Goal: Task Accomplishment & Management: Complete application form

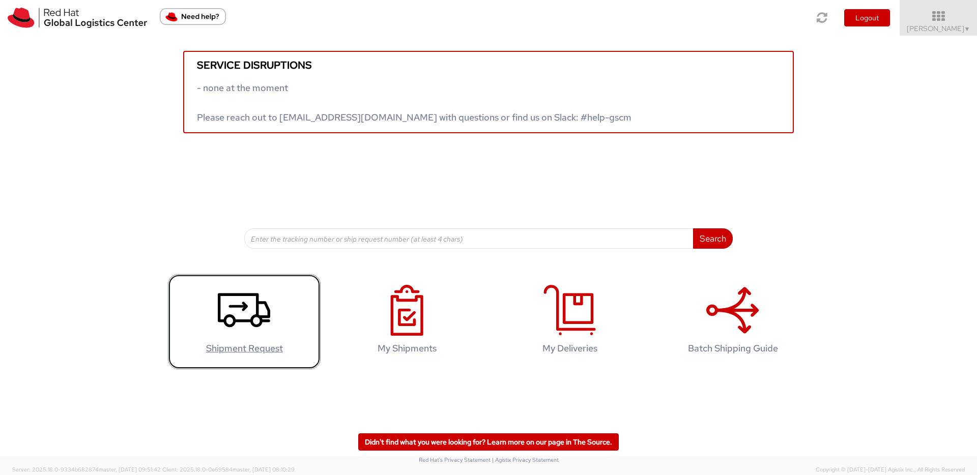
click at [262, 308] on icon at bounding box center [244, 310] width 52 height 51
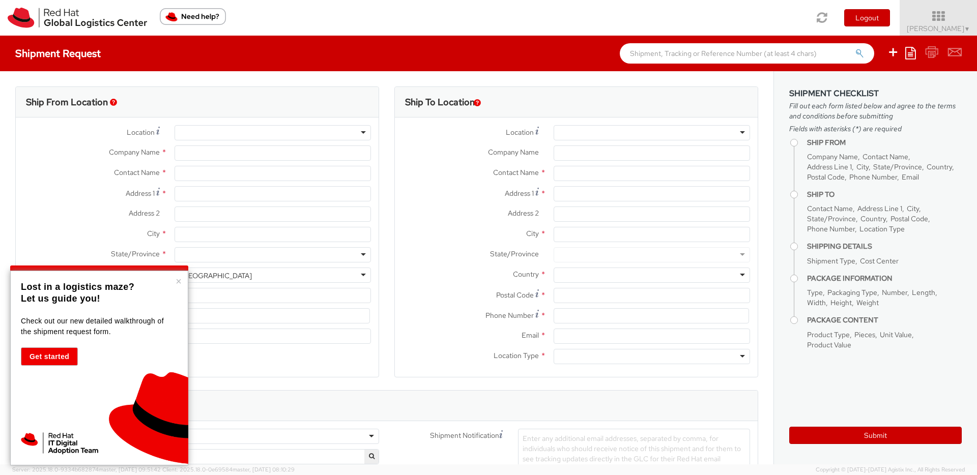
select select "421"
select select
click at [176, 278] on button "×" at bounding box center [179, 281] width 6 height 10
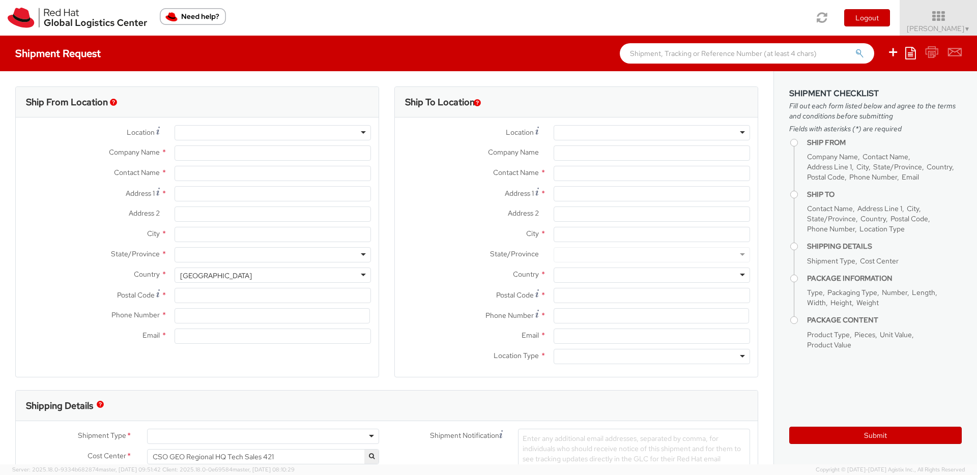
type input "Red Hat"
type input "[PERSON_NAME]"
type input "[EMAIL_ADDRESS][DOMAIN_NAME]"
click at [222, 199] on input "Address 1 *" at bounding box center [273, 193] width 196 height 15
type input "[STREET_ADDRESS]"
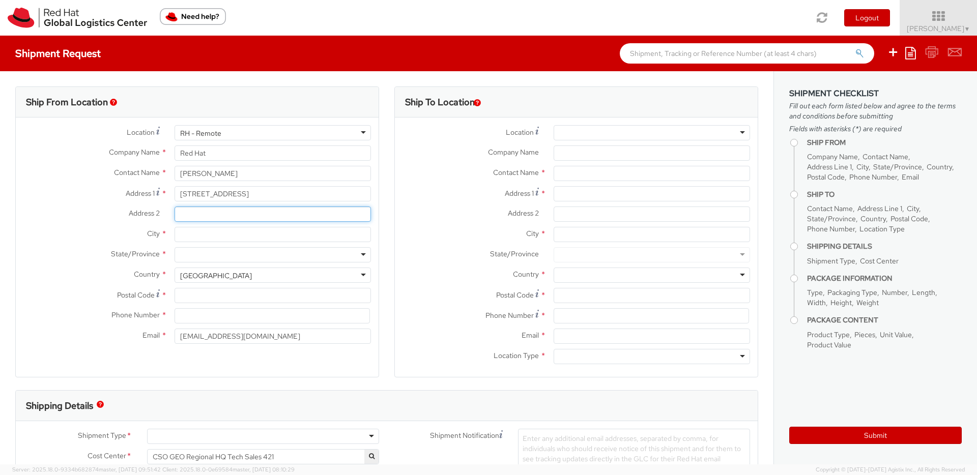
type input "Appartement 3472"
type input "[GEOGRAPHIC_DATA]"
type input "33300"
type input "0618501000"
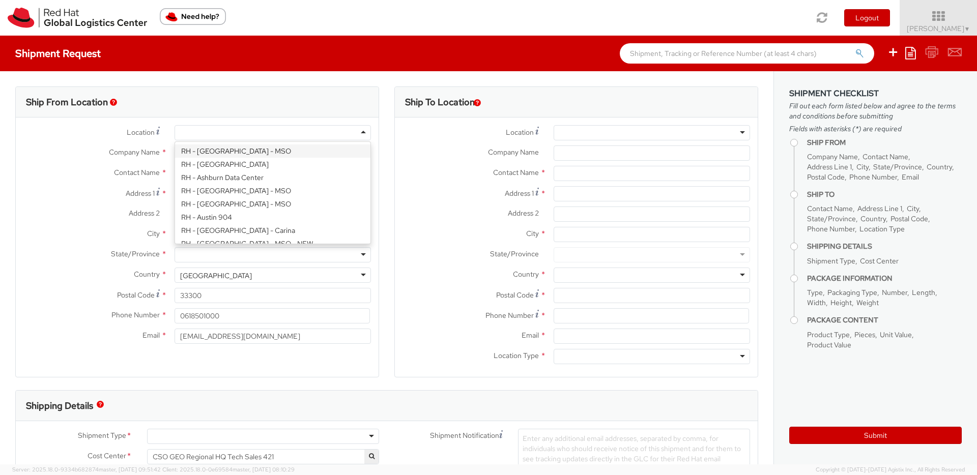
click at [221, 131] on div at bounding box center [273, 132] width 196 height 15
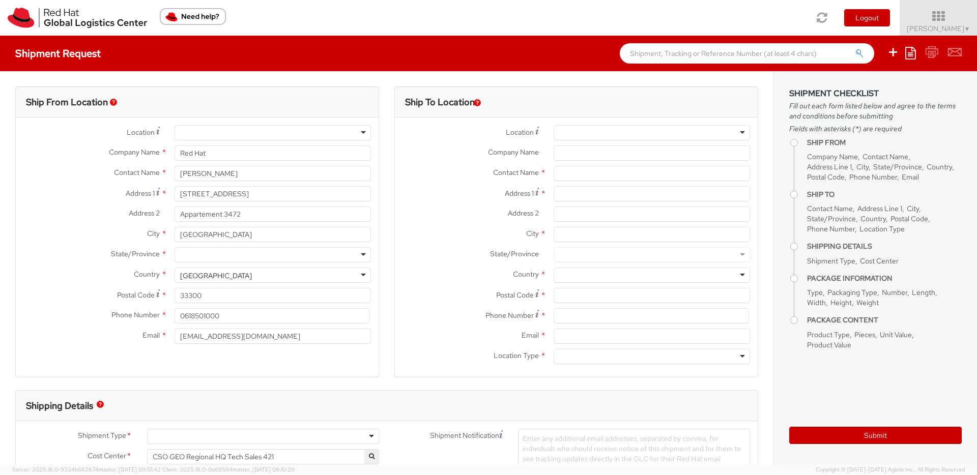
click at [148, 171] on span "Contact Name" at bounding box center [137, 172] width 46 height 9
click at [207, 153] on input "Red Hat" at bounding box center [273, 153] width 196 height 15
click at [214, 253] on div at bounding box center [273, 254] width 196 height 15
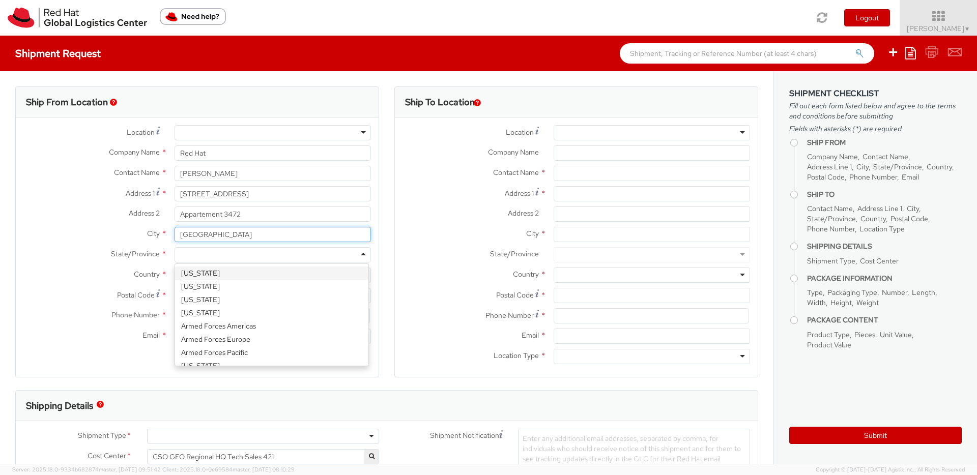
click at [211, 238] on input "[GEOGRAPHIC_DATA]" at bounding box center [273, 234] width 196 height 15
drag, startPoint x: 236, startPoint y: 238, endPoint x: 64, endPoint y: 240, distance: 172.0
click at [64, 240] on div "City * BORDEAUX" at bounding box center [197, 234] width 363 height 15
type input "Bordeaux"
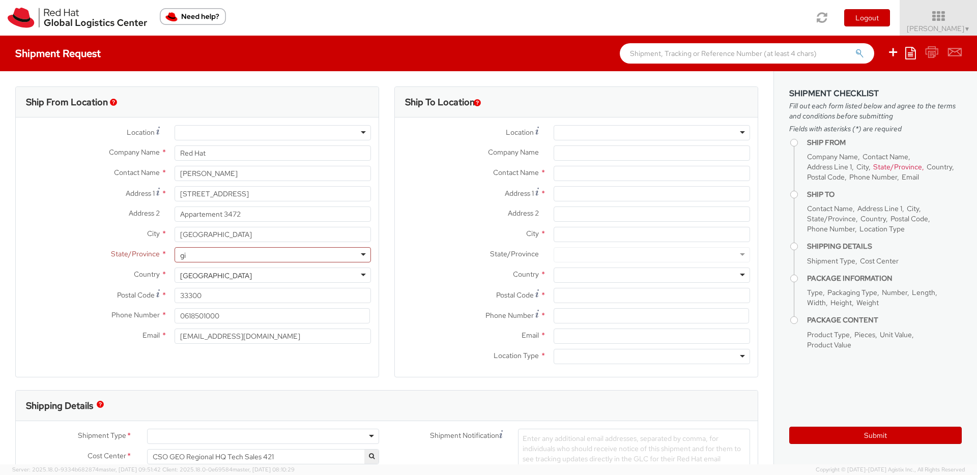
type input "g"
click at [109, 276] on label "Country *" at bounding box center [91, 274] width 151 height 13
drag, startPoint x: 170, startPoint y: 266, endPoint x: 181, endPoint y: 271, distance: 12.1
click at [170, 266] on div "State/Province * Alabama Alaska Arizona Arkansas Armed Forces Americas Armed Fo…" at bounding box center [197, 257] width 363 height 20
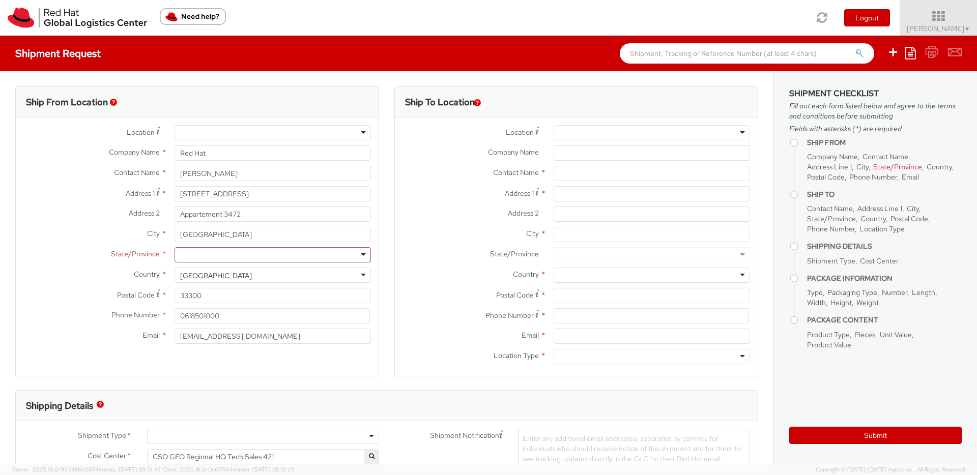
click at [186, 272] on div "[GEOGRAPHIC_DATA]" at bounding box center [216, 276] width 72 height 10
drag, startPoint x: 215, startPoint y: 281, endPoint x: 42, endPoint y: 277, distance: 173.1
click at [42, 277] on div "Country * United States United States Afghanistan Albania Algeria American Samo…" at bounding box center [197, 275] width 363 height 15
click at [232, 284] on div "Country * United States United States Afghanistan Albania Algeria American Samo…" at bounding box center [197, 278] width 363 height 20
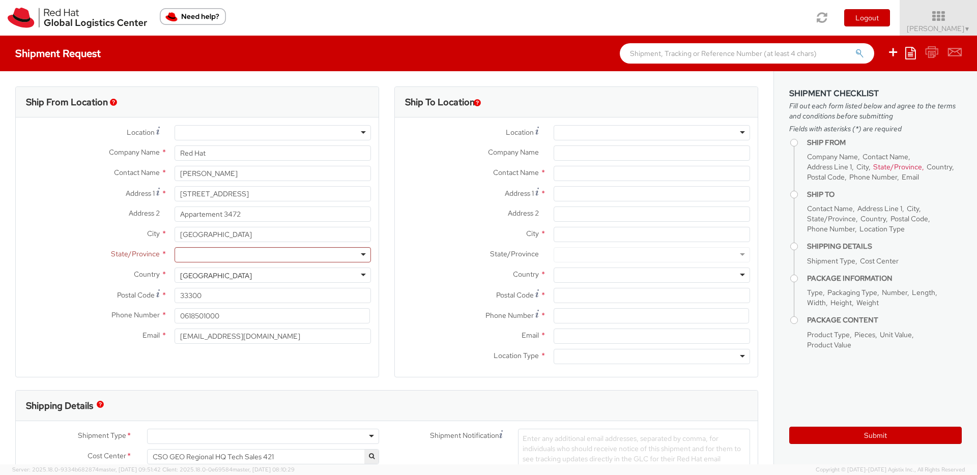
click at [235, 276] on div "[GEOGRAPHIC_DATA]" at bounding box center [273, 275] width 196 height 15
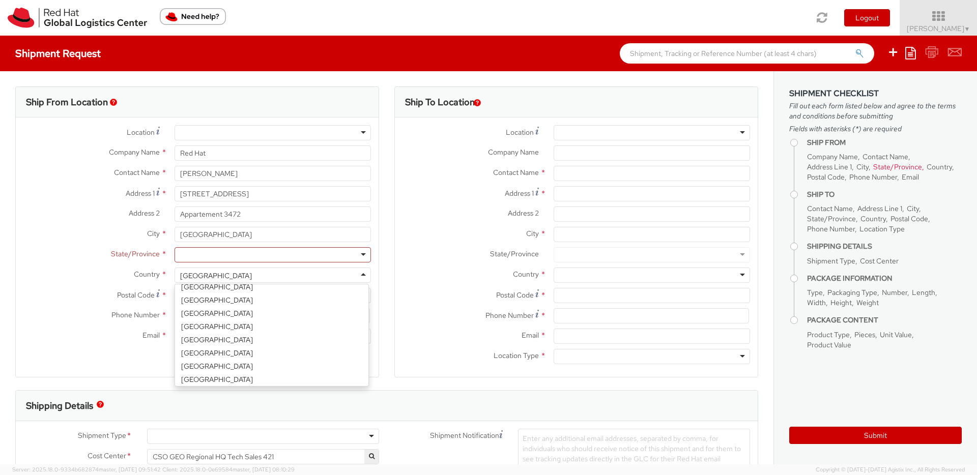
scroll to position [839, 0]
select select "CM"
select select "KGS"
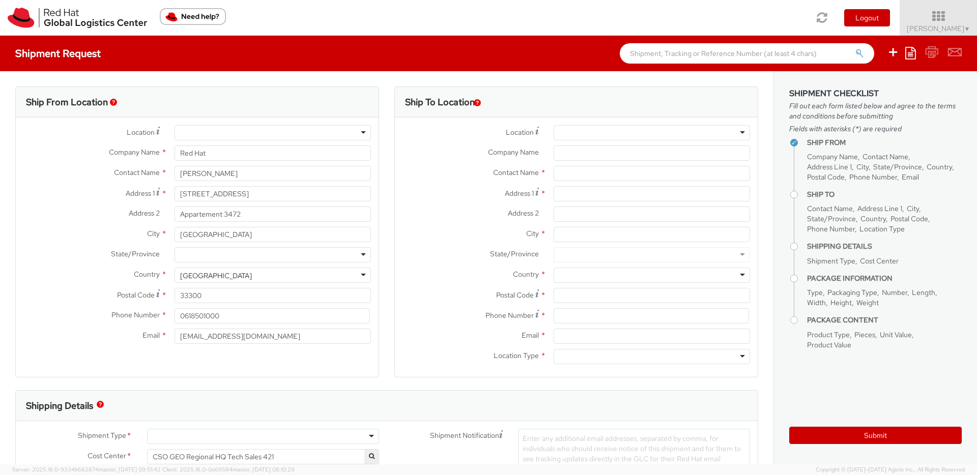
scroll to position [3, 0]
click at [214, 255] on div at bounding box center [273, 254] width 196 height 15
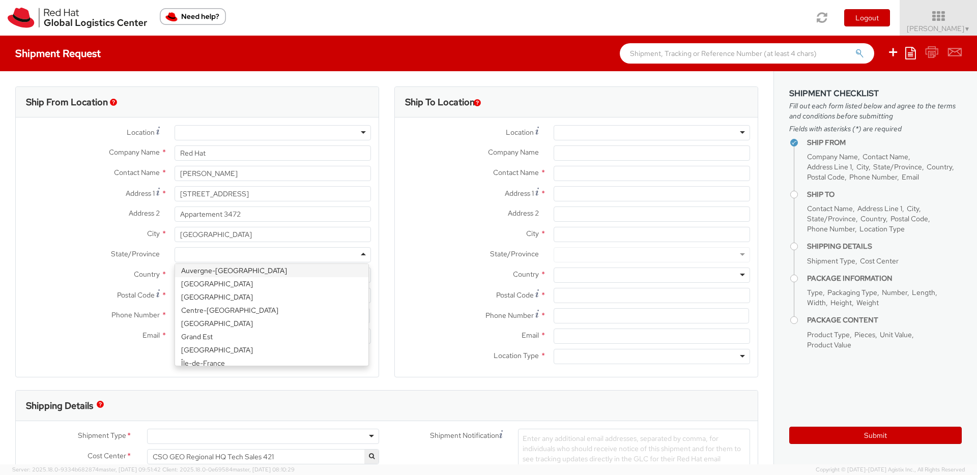
click at [214, 255] on div at bounding box center [273, 254] width 196 height 15
click at [129, 270] on label "Country *" at bounding box center [91, 274] width 151 height 13
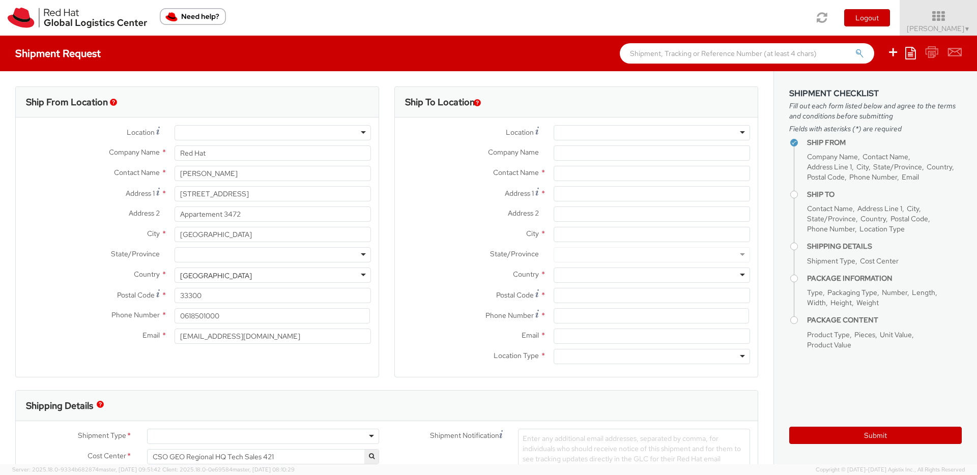
click at [211, 254] on div at bounding box center [273, 254] width 196 height 15
click at [265, 342] on input "[EMAIL_ADDRESS][DOMAIN_NAME]" at bounding box center [273, 336] width 196 height 15
drag, startPoint x: 270, startPoint y: 342, endPoint x: 124, endPoint y: 347, distance: 145.6
click at [124, 347] on div "Email * jwimsing@redhat.com" at bounding box center [197, 339] width 363 height 20
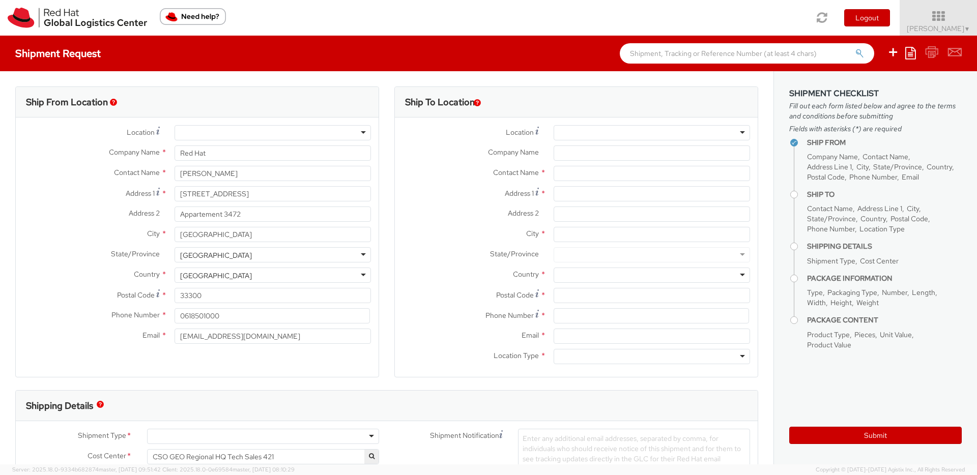
drag, startPoint x: 124, startPoint y: 347, endPoint x: 130, endPoint y: 344, distance: 6.8
click at [124, 347] on div "Email * jwimsing@redhat.com" at bounding box center [197, 339] width 363 height 20
click at [256, 345] on div "Email * jwimsing@redhat.com" at bounding box center [197, 339] width 363 height 20
drag, startPoint x: 271, startPoint y: 337, endPoint x: 136, endPoint y: 334, distance: 134.9
click at [136, 334] on div "Email * jwimsing@redhat.com" at bounding box center [197, 336] width 363 height 15
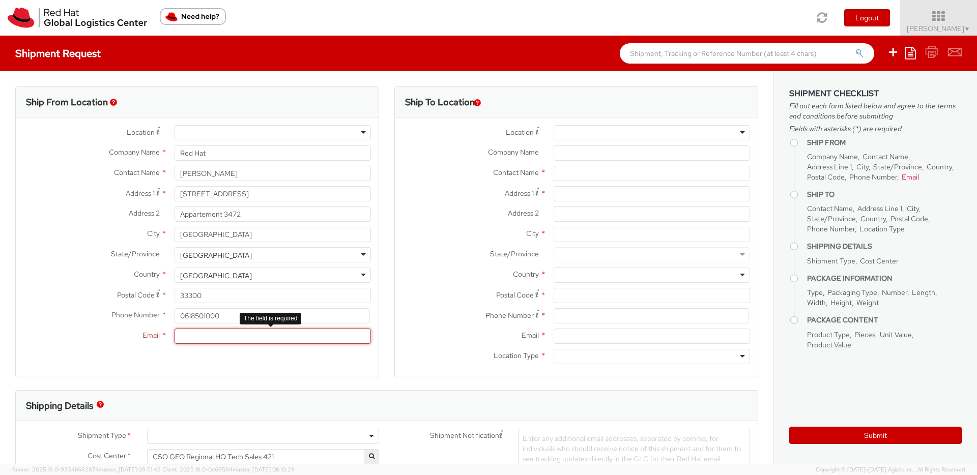
click at [230, 344] on input "Email *" at bounding box center [273, 336] width 196 height 15
type input "[PERSON_NAME][EMAIL_ADDRESS][DOMAIN_NAME]"
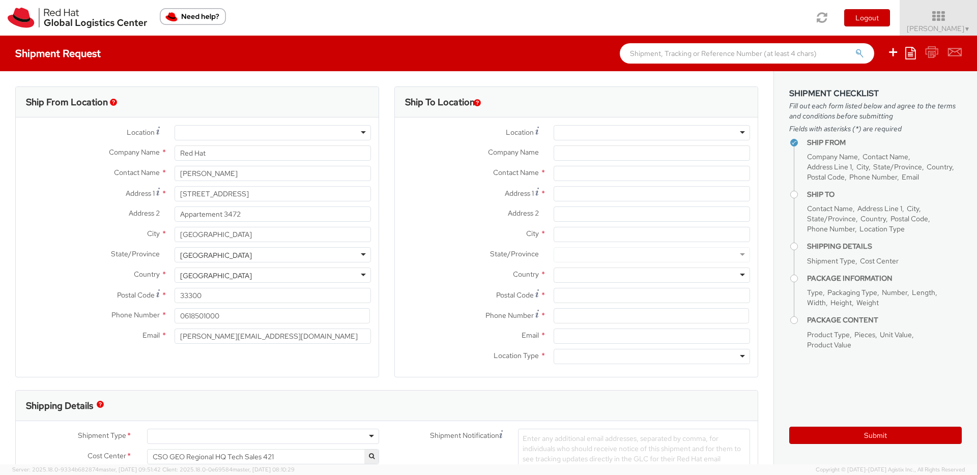
click at [265, 372] on div "Ship From Location Location * [GEOGRAPHIC_DATA] - [GEOGRAPHIC_DATA] - [GEOGRAPH…" at bounding box center [197, 232] width 364 height 291
click at [640, 133] on div at bounding box center [652, 132] width 196 height 15
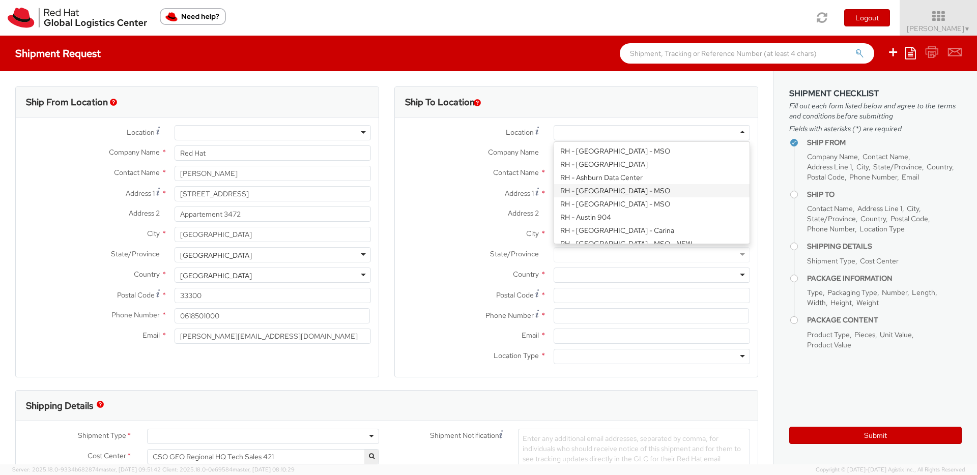
paste input "RH - [GEOGRAPHIC_DATA] [GEOGRAPHIC_DATA] - B"
type input "RH - [GEOGRAPHIC_DATA] [GEOGRAPHIC_DATA] - B"
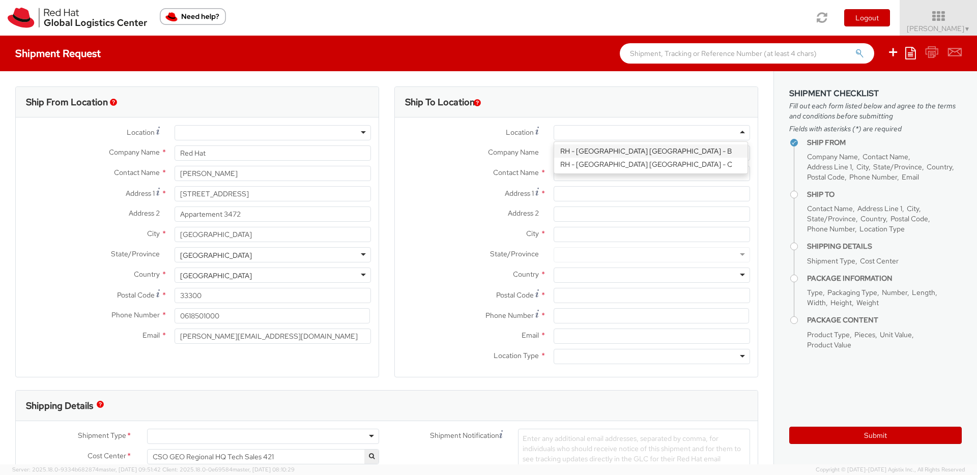
type input "Red Hat Czech s.r.o."
type input "Purkynova 647/111"
type input "[GEOGRAPHIC_DATA]"
type input "621 00"
type input "420 532 294 555"
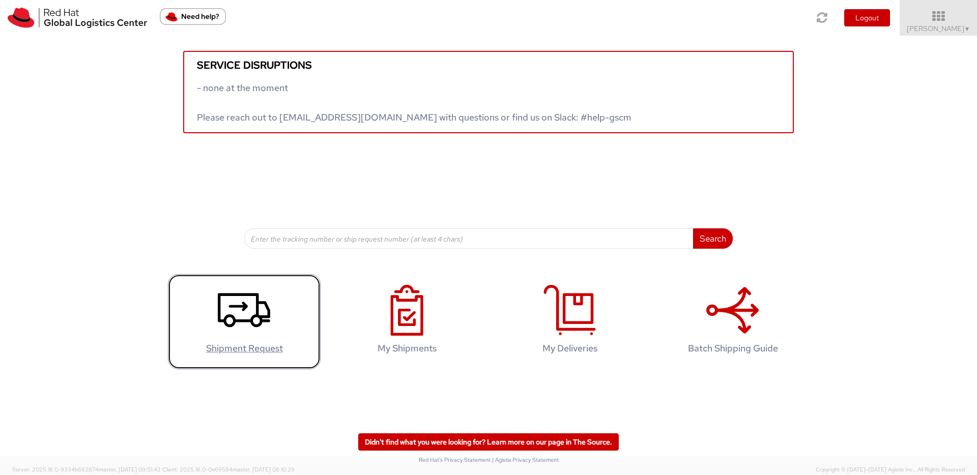
click at [208, 310] on link "Shipment Request" at bounding box center [244, 321] width 153 height 95
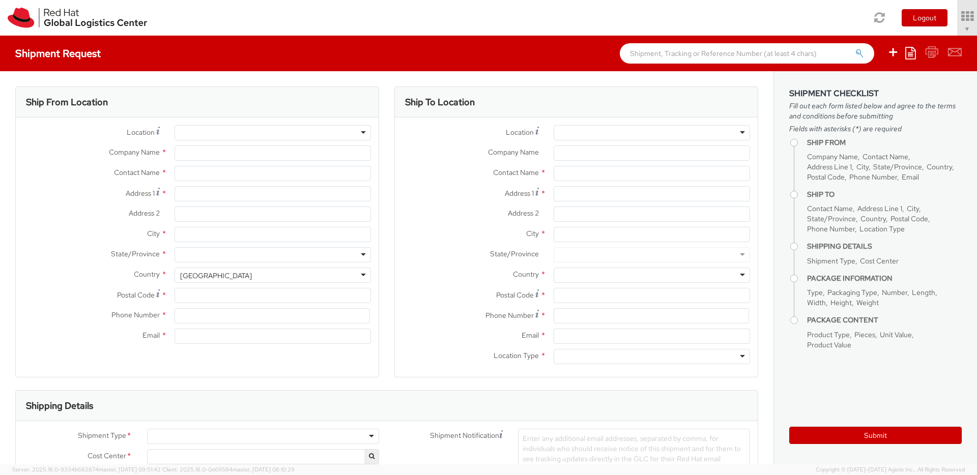
select select "421"
type input "Red Hat"
type input "[PERSON_NAME]"
type input "[EMAIL_ADDRESS][DOMAIN_NAME]"
select select
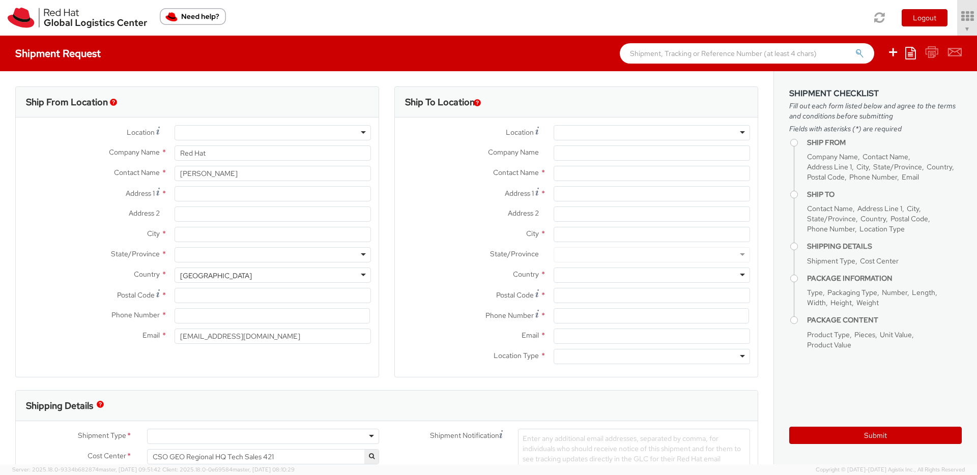
select select
click at [255, 140] on div "RH - Remote" at bounding box center [273, 132] width 196 height 15
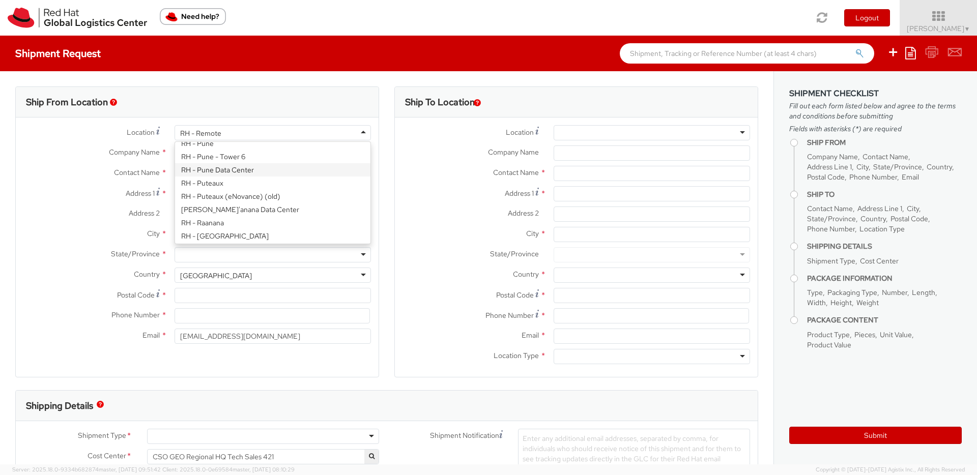
click at [73, 136] on label "Location *" at bounding box center [91, 132] width 151 height 14
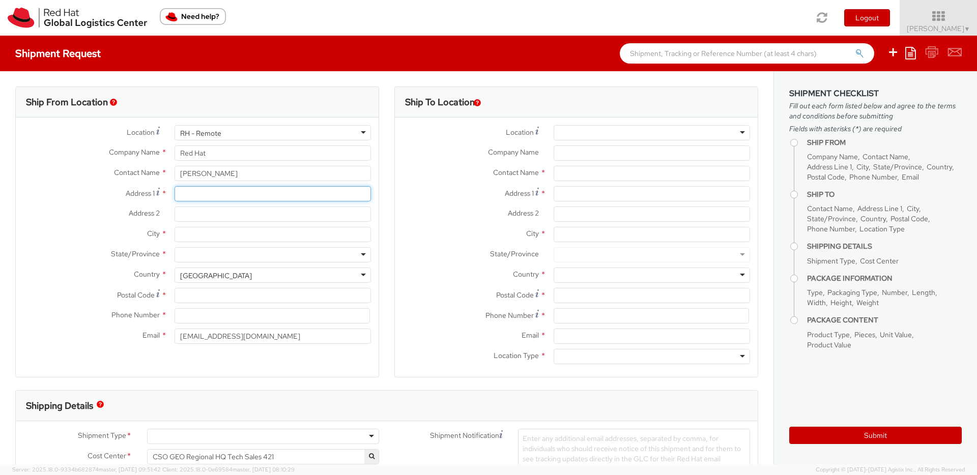
drag, startPoint x: 199, startPoint y: 193, endPoint x: 200, endPoint y: 198, distance: 5.7
click at [199, 193] on input "Address 1 *" at bounding box center [273, 193] width 196 height 15
type input "[STREET_ADDRESS]"
type input "Appartement 3472"
type input "[GEOGRAPHIC_DATA]"
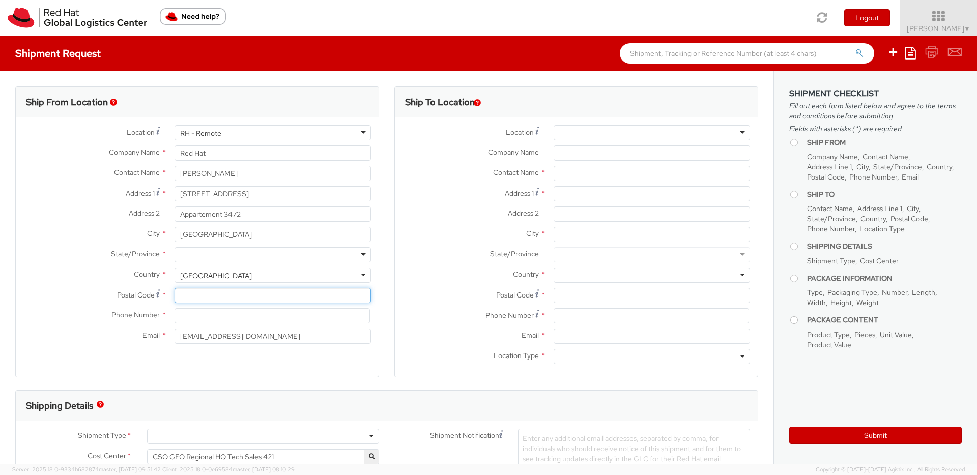
type input "33300"
type input "0618501000"
type input "[PERSON_NAME][EMAIL_ADDRESS][DOMAIN_NAME]"
click at [217, 274] on div "[GEOGRAPHIC_DATA]" at bounding box center [216, 276] width 72 height 10
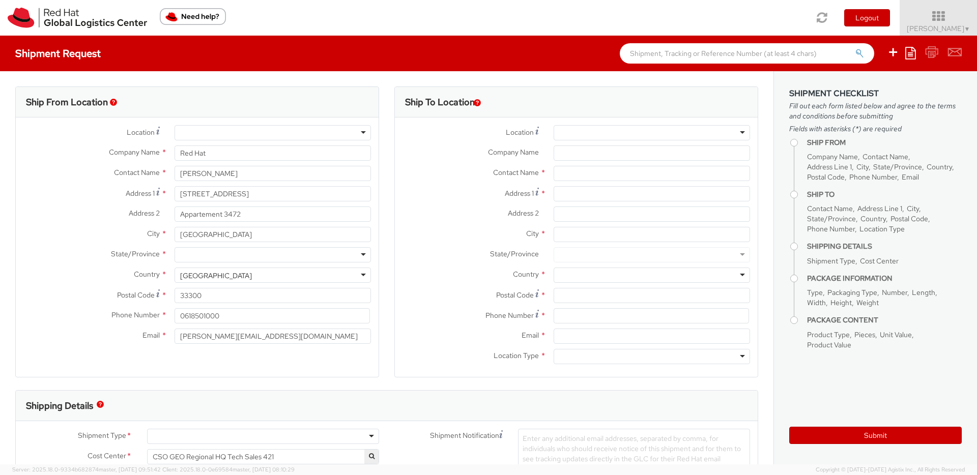
drag, startPoint x: 239, startPoint y: 280, endPoint x: 39, endPoint y: 262, distance: 200.4
click at [35, 263] on div "Location * [GEOGRAPHIC_DATA] - [GEOGRAPHIC_DATA] - [GEOGRAPHIC_DATA] [GEOGRAPHI…" at bounding box center [197, 237] width 363 height 224
click at [277, 272] on div "[GEOGRAPHIC_DATA]" at bounding box center [273, 275] width 196 height 15
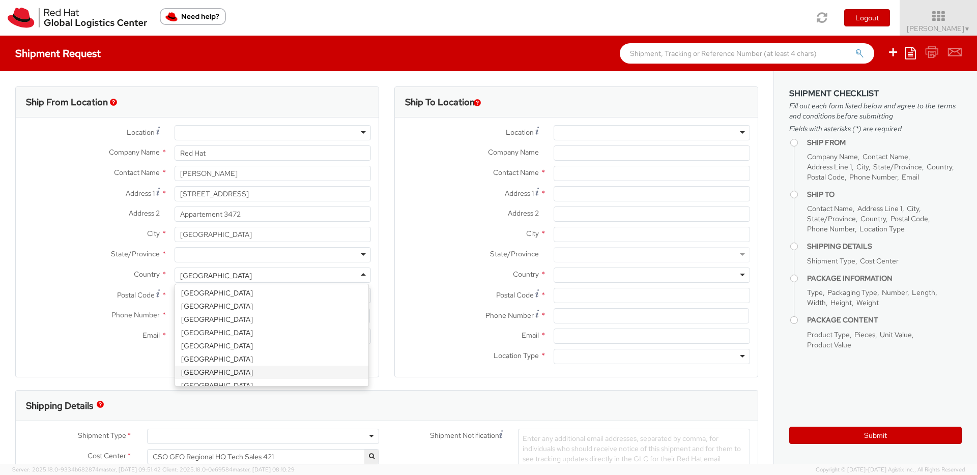
scroll to position [812, 0]
select select "CM"
select select "KGS"
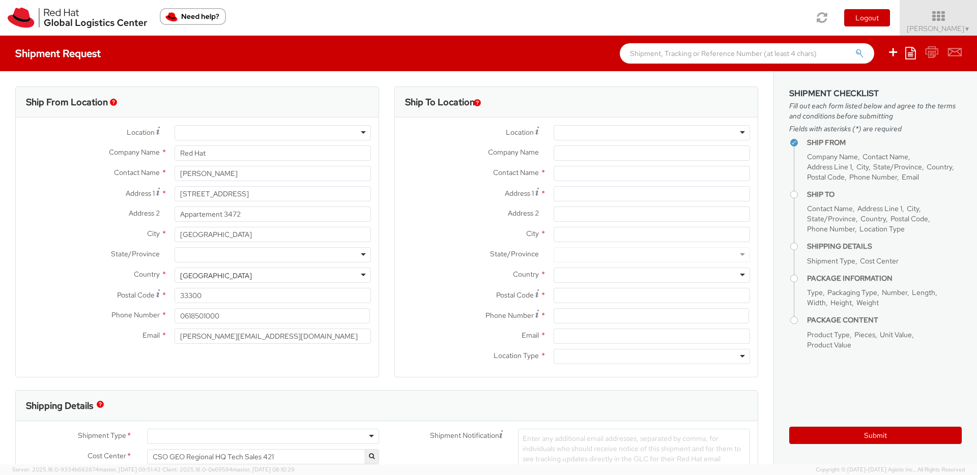
click at [216, 253] on div at bounding box center [273, 254] width 196 height 15
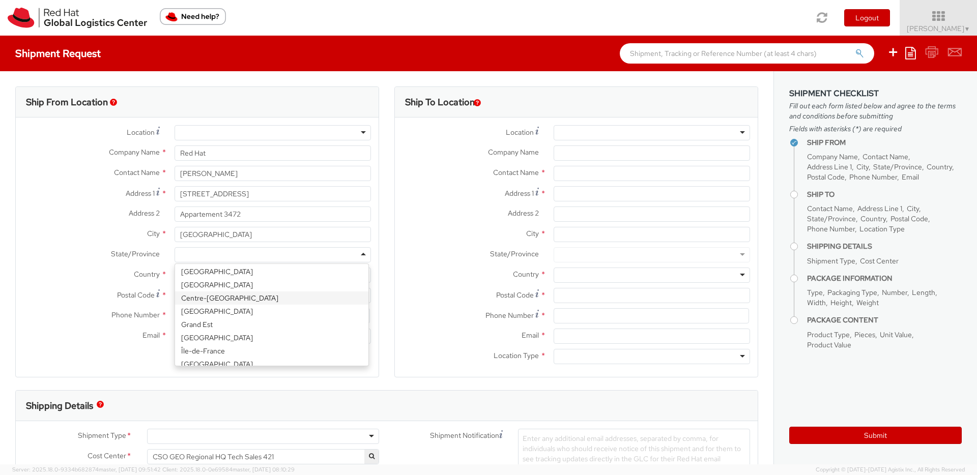
scroll to position [75, 0]
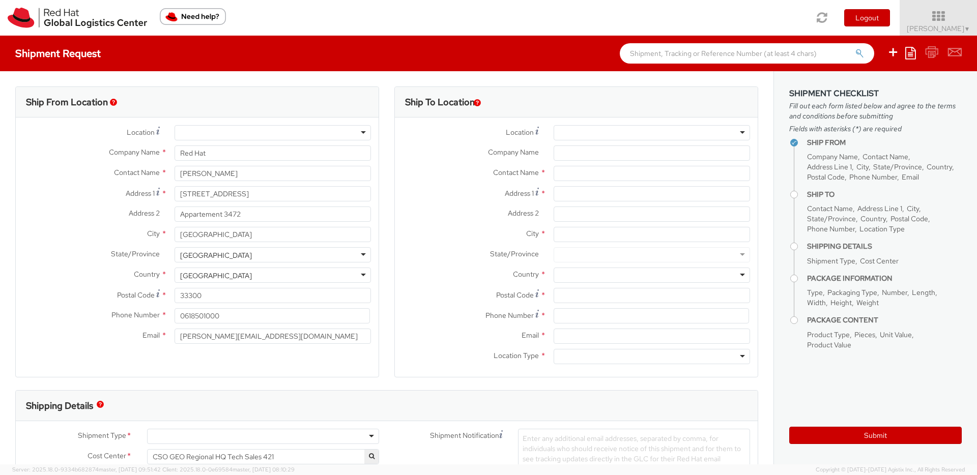
click at [276, 381] on div "Ship From Location Location * [GEOGRAPHIC_DATA] - [GEOGRAPHIC_DATA] - [GEOGRAPH…" at bounding box center [197, 239] width 364 height 304
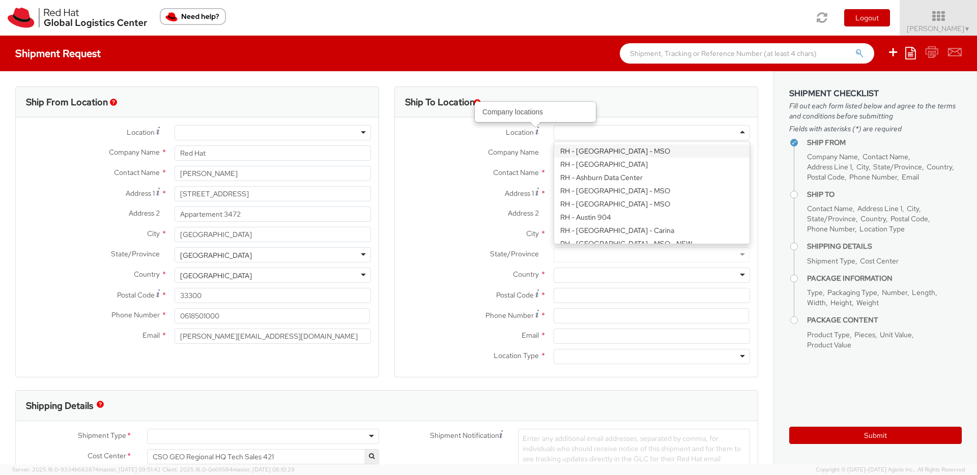
click at [605, 127] on div at bounding box center [652, 132] width 196 height 15
paste input "RH - [GEOGRAPHIC_DATA] [GEOGRAPHIC_DATA] - B"
type input "RH - [GEOGRAPHIC_DATA] [GEOGRAPHIC_DATA] - B"
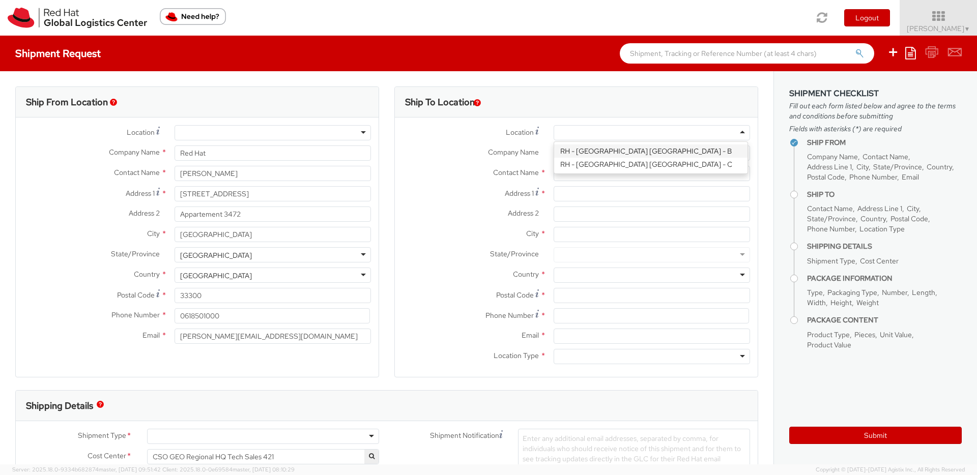
type input "Red Hat Czech s.r.o."
type input "Purkynova 647/111"
type input "[GEOGRAPHIC_DATA]"
type input "621 00"
type input "420 532 294 555"
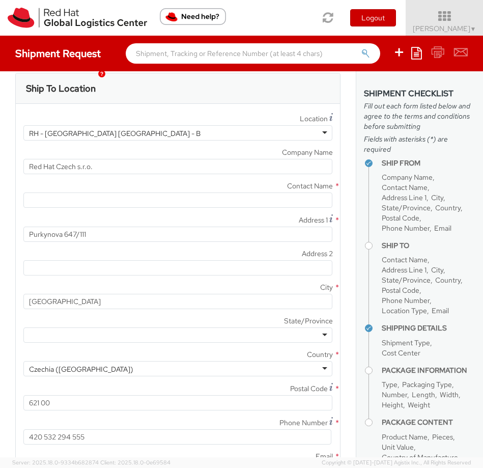
scroll to position [470, 0]
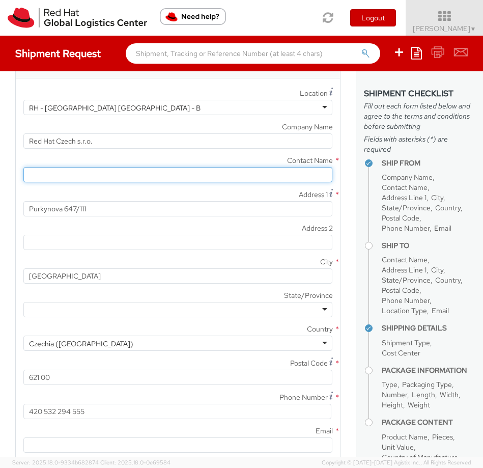
click at [46, 176] on input "text" at bounding box center [177, 174] width 309 height 15
paste input "Attn: Red Hat IT - Endpoint Systems"
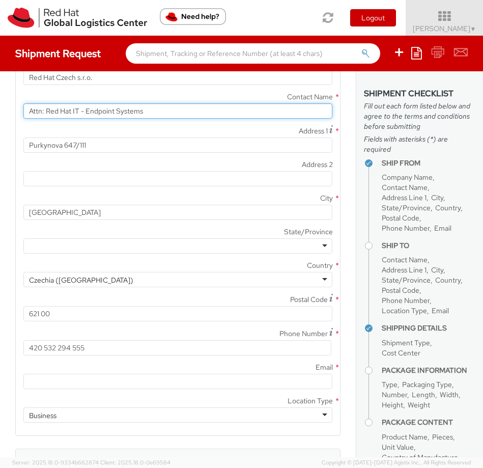
scroll to position [540, 0]
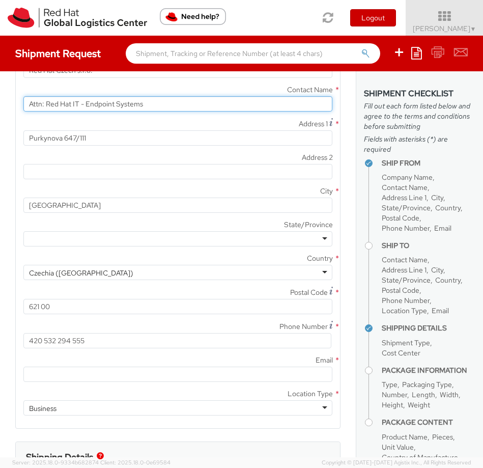
type input "Attn: Red Hat IT - Endpoint Systems"
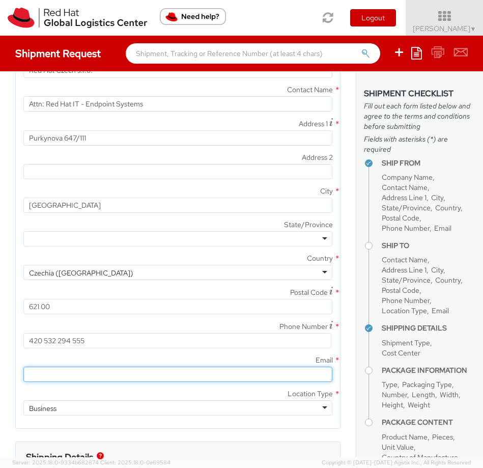
click at [116, 376] on input "Email *" at bounding box center [177, 373] width 309 height 15
paste input "[EMAIL_ADDRESS][DOMAIN_NAME]"
type input "[EMAIL_ADDRESS][DOMAIN_NAME]"
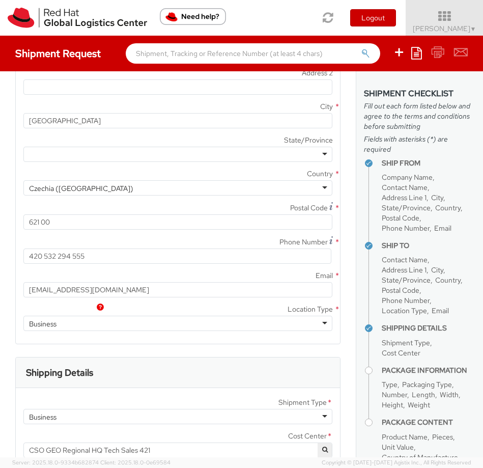
scroll to position [723, 0]
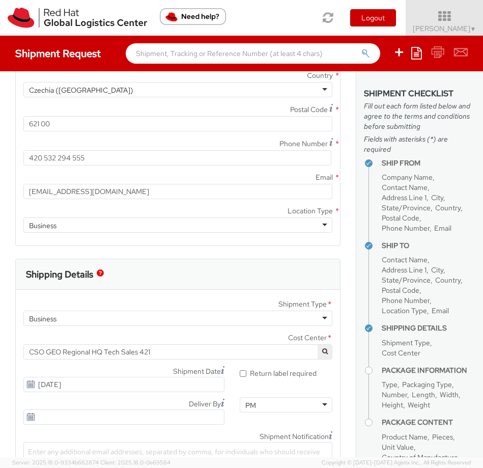
click at [170, 352] on span "CSO GEO Regional HQ Tech Sales 421" at bounding box center [178, 351] width 298 height 9
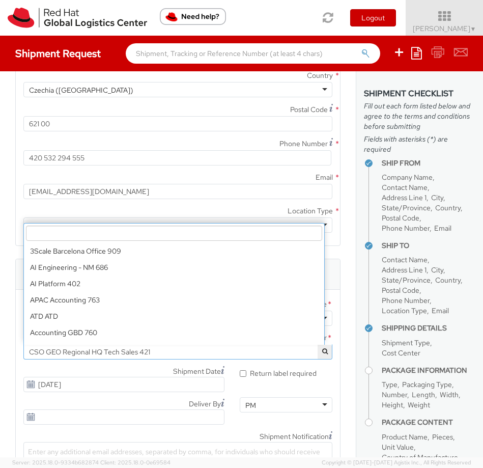
scroll to position [1840, 0]
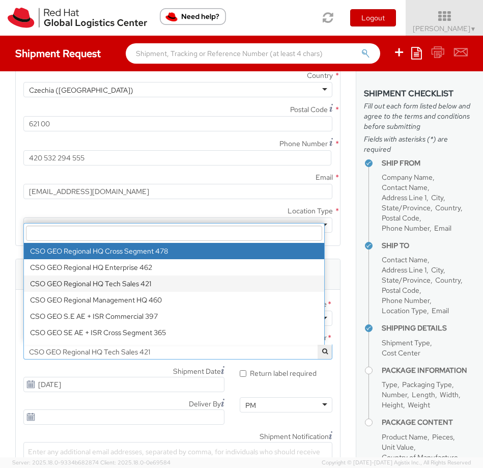
click at [100, 238] on input "search" at bounding box center [174, 232] width 296 height 15
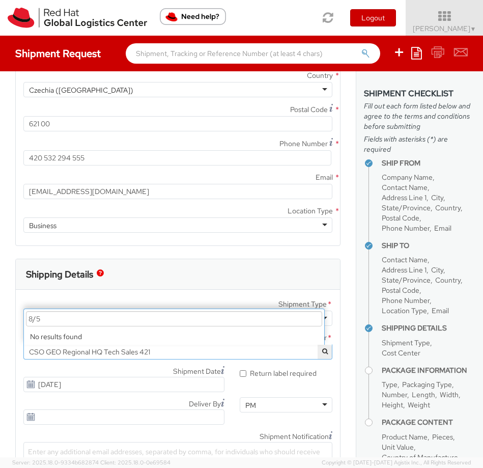
scroll to position [0, 0]
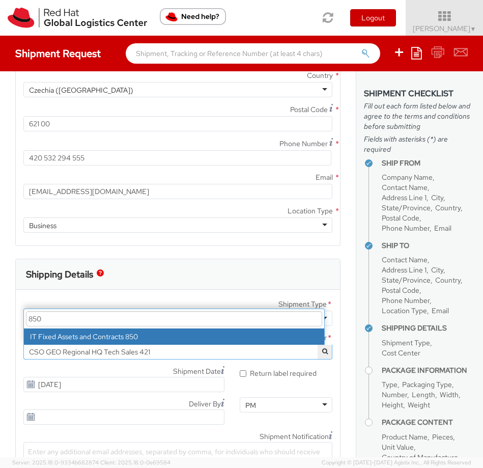
type input "850"
select select "850"
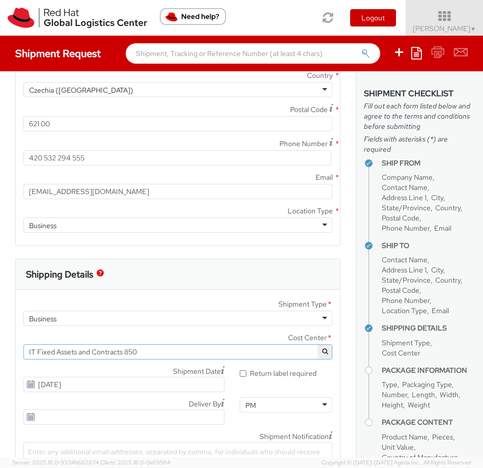
click at [29, 383] on use at bounding box center [30, 383] width 7 height 7
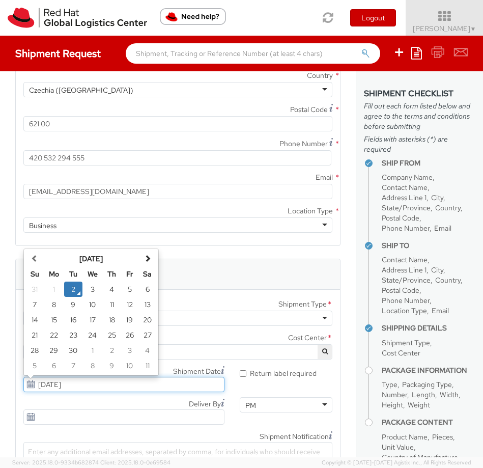
click at [42, 385] on input "[DATE]" at bounding box center [123, 384] width 201 height 15
click at [126, 290] on td "5" at bounding box center [130, 288] width 18 height 15
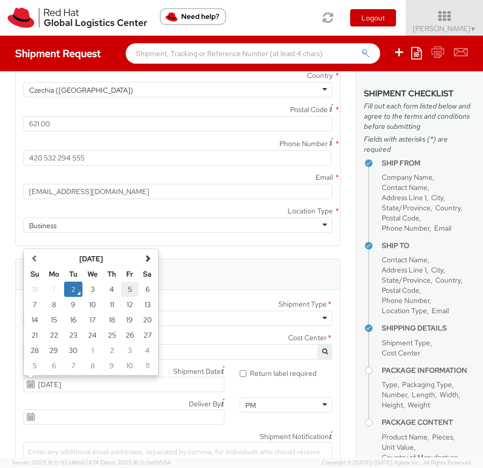
type input "[DATE]"
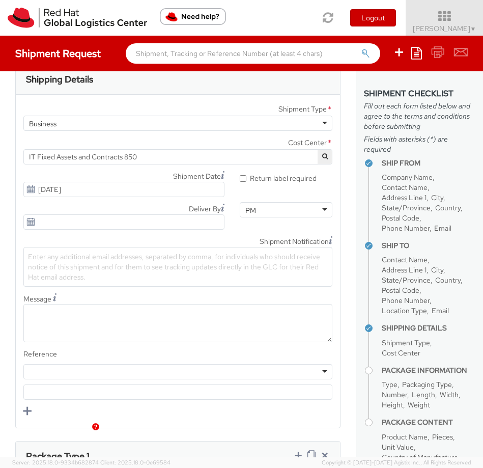
scroll to position [900, 0]
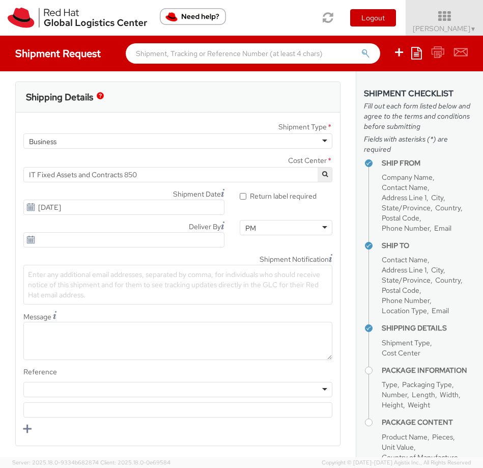
click at [120, 299] on div "Enter any additional email addresses, separated by comma, for individuals who s…" at bounding box center [177, 285] width 309 height 40
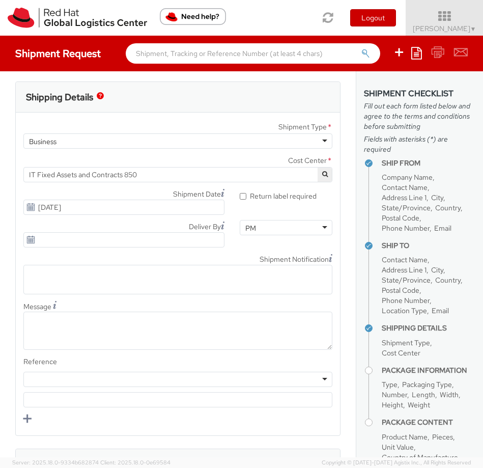
paste input "[EMAIL_ADDRESS][DOMAIN_NAME]"
type input "[EMAIL_ADDRESS][DOMAIN_NAME]"
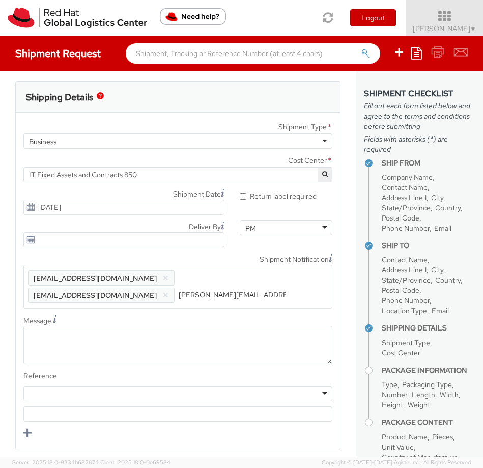
type input "[PERSON_NAME][EMAIL_ADDRESS][DOMAIN_NAME]"
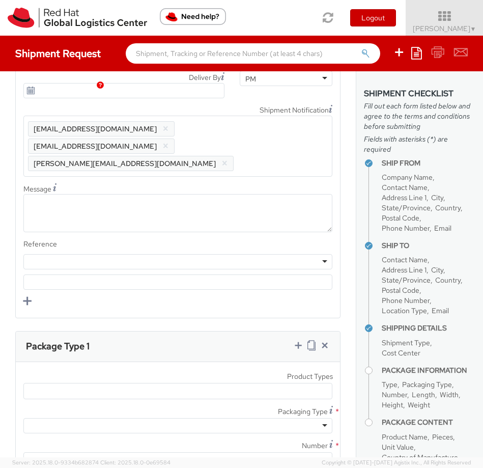
scroll to position [1050, 0]
click at [138, 253] on div at bounding box center [177, 260] width 309 height 15
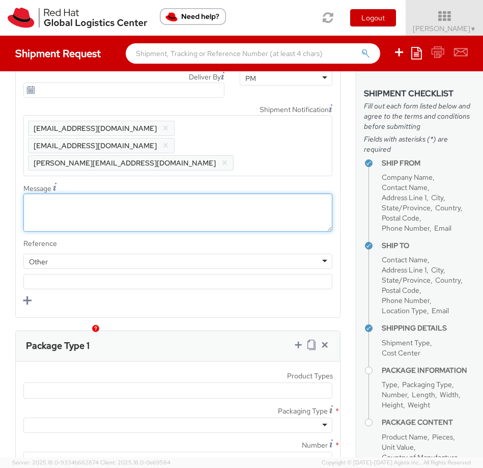
click at [89, 193] on textarea "Message" at bounding box center [177, 212] width 309 height 38
type textarea "Morning"
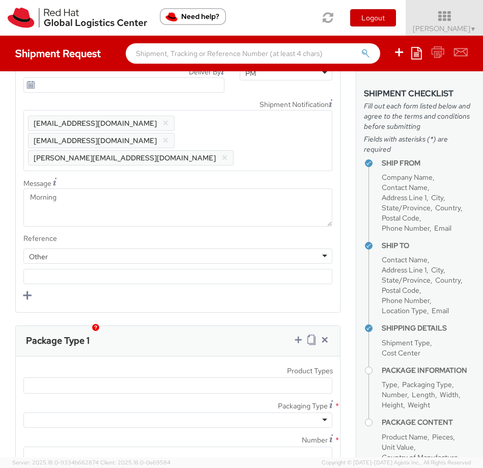
scroll to position [1057, 0]
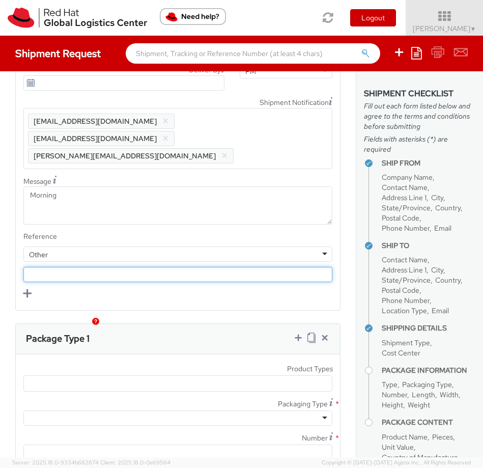
click at [87, 267] on input "text" at bounding box center [177, 274] width 309 height 15
paste input "RPCI"
type input "RPCI"
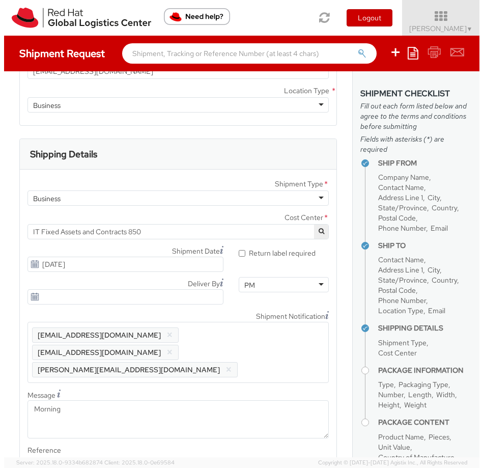
scroll to position [836, 0]
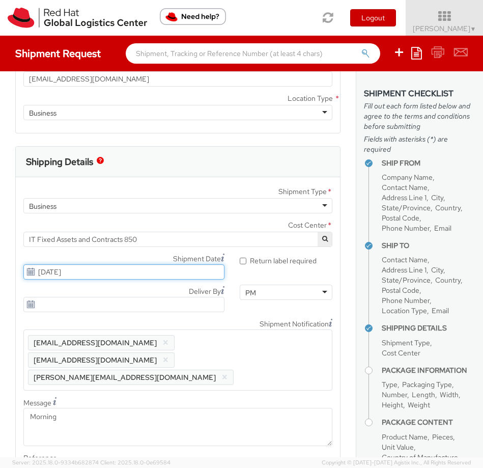
click at [154, 271] on input "[DATE]" at bounding box center [123, 271] width 201 height 15
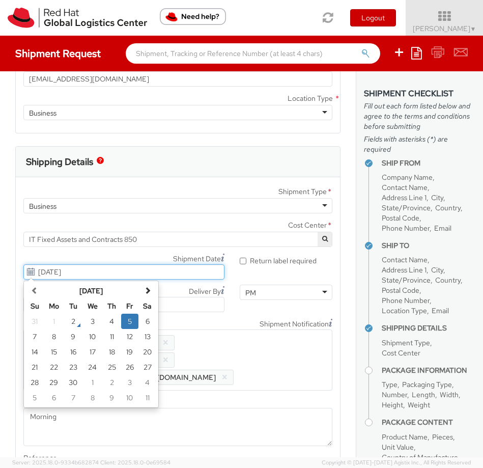
click at [130, 320] on td "5" at bounding box center [130, 320] width 18 height 15
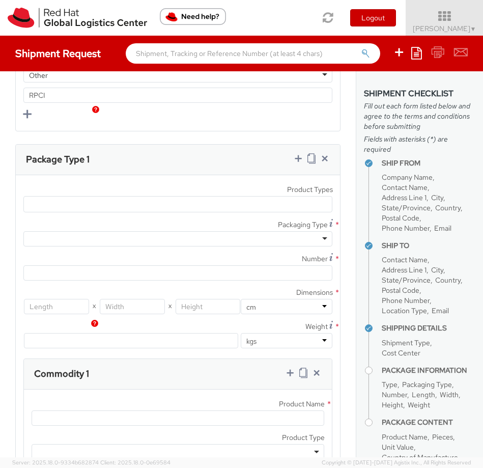
scroll to position [1220, 0]
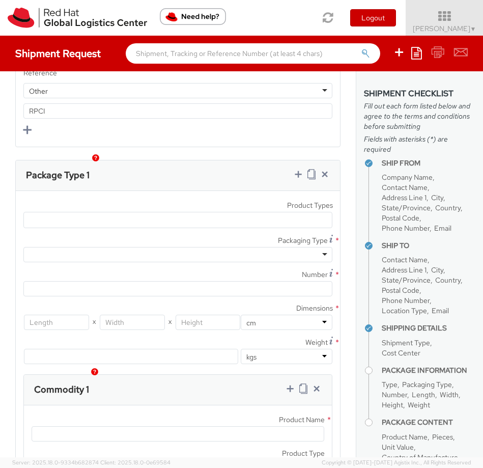
click at [108, 212] on ul at bounding box center [178, 219] width 308 height 15
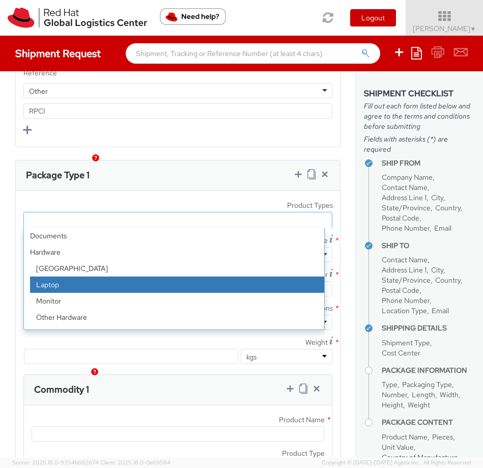
select select "LAPTOP"
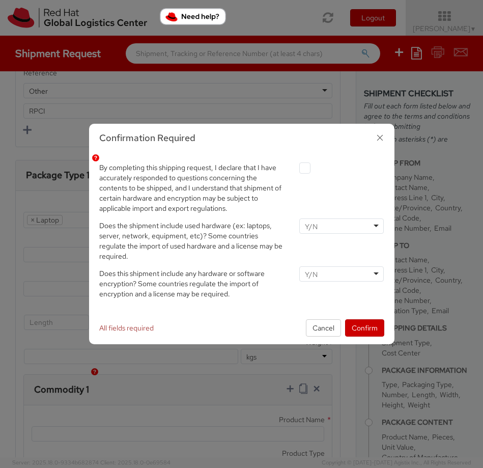
click at [303, 168] on label at bounding box center [304, 167] width 11 height 11
click at [296, 168] on input "checkbox" at bounding box center [293, 168] width 7 height 7
checkbox input "true"
click at [341, 229] on div at bounding box center [341, 225] width 85 height 15
click at [309, 273] on input "select-one" at bounding box center [312, 274] width 15 height 10
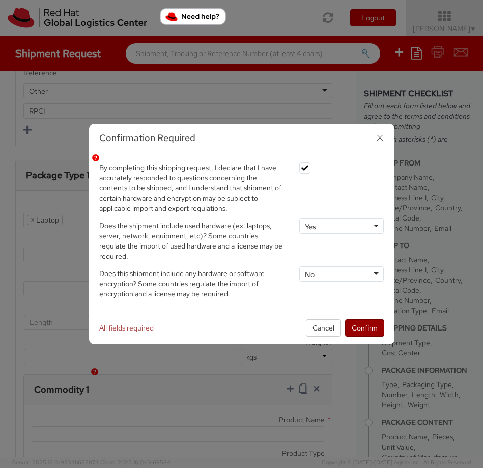
click at [361, 329] on button "Confirm" at bounding box center [364, 327] width 39 height 17
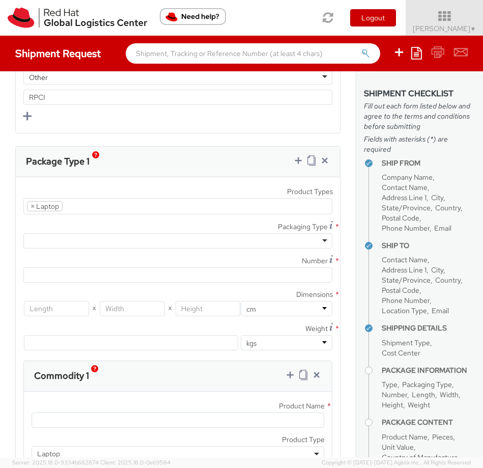
scroll to position [1235, 0]
click at [33, 201] on span "×" at bounding box center [33, 205] width 4 height 9
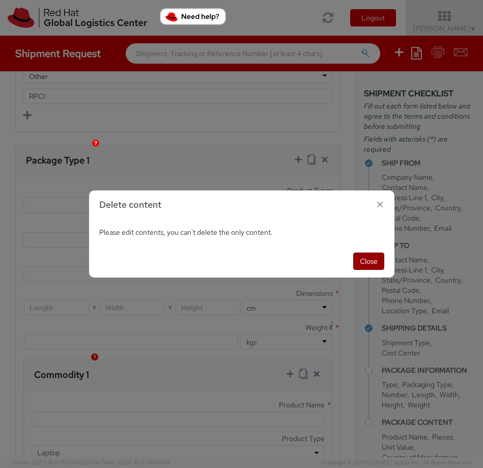
click at [371, 267] on button "Close" at bounding box center [368, 260] width 31 height 17
select select "LAPTOP"
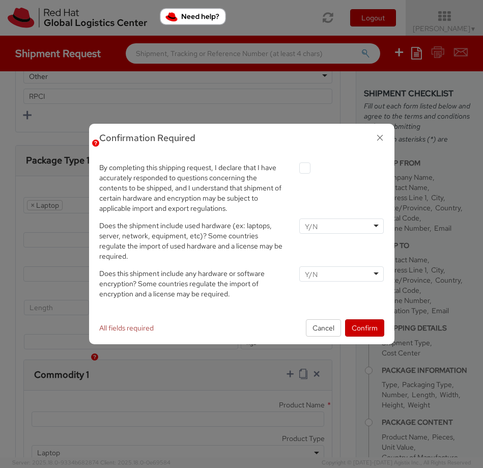
click at [305, 166] on label at bounding box center [304, 167] width 11 height 11
click at [296, 166] on input "checkbox" at bounding box center [293, 168] width 7 height 7
checkbox input "true"
click at [319, 234] on div "Does the shipment include used hardware (ex: laptops, server, network, equipmen…" at bounding box center [242, 239] width 300 height 43
click at [319, 231] on div at bounding box center [341, 225] width 85 height 15
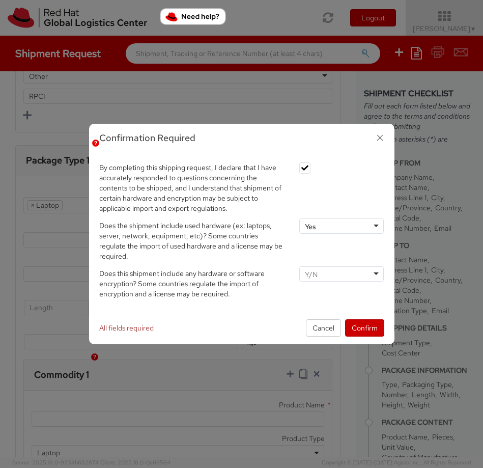
click at [318, 269] on input "select-one" at bounding box center [312, 274] width 15 height 10
click at [364, 332] on button "Confirm" at bounding box center [364, 327] width 39 height 17
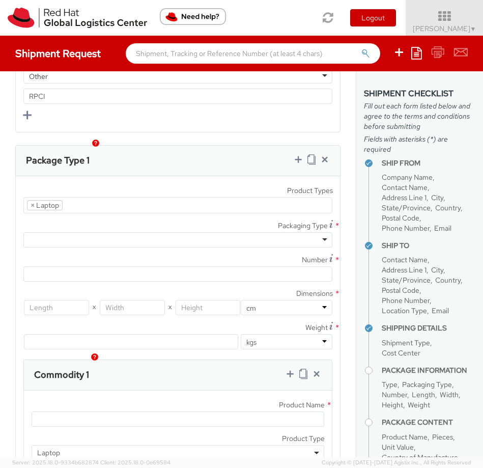
drag, startPoint x: 134, startPoint y: 217, endPoint x: 128, endPoint y: 222, distance: 7.9
click at [134, 232] on div at bounding box center [177, 239] width 309 height 15
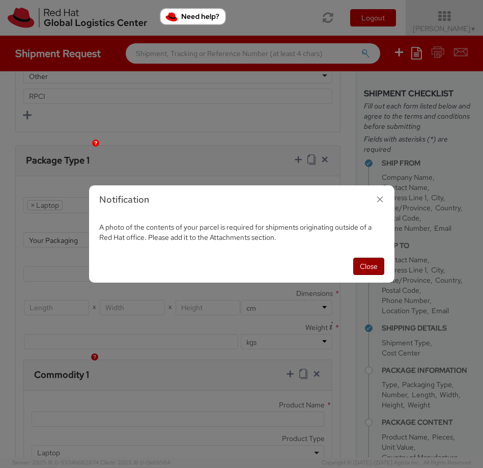
click at [368, 267] on button "Close" at bounding box center [368, 266] width 31 height 17
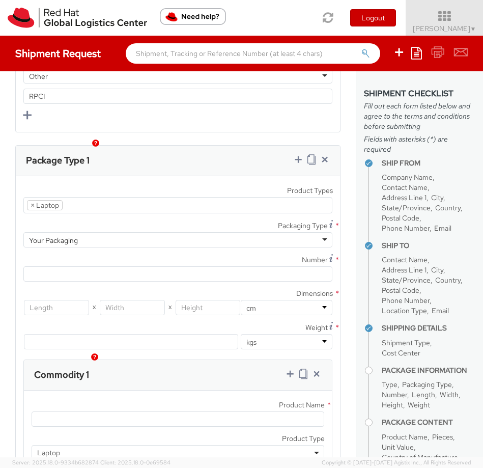
click at [110, 232] on div "Your Packaging" at bounding box center [177, 239] width 309 height 15
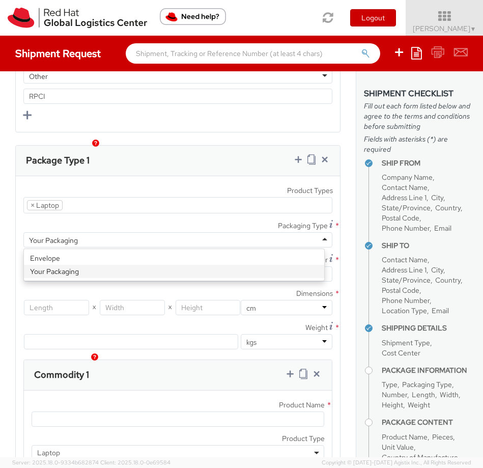
click at [81, 251] on div "Product Types * Documents Docking Station Laptop Monitor Other Hardware Server …" at bounding box center [178, 272] width 324 height 176
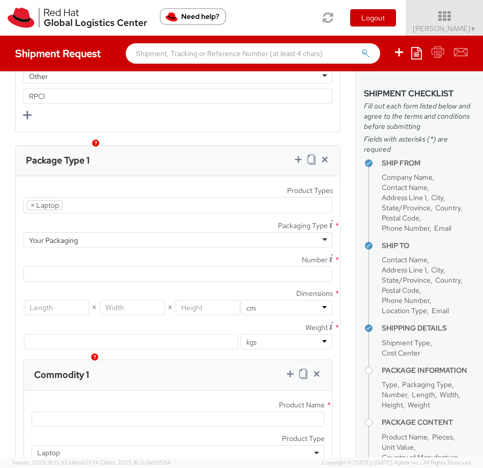
click at [334, 220] on span "*" at bounding box center [337, 225] width 6 height 11
click at [73, 235] on div "Your Packaging" at bounding box center [53, 240] width 49 height 10
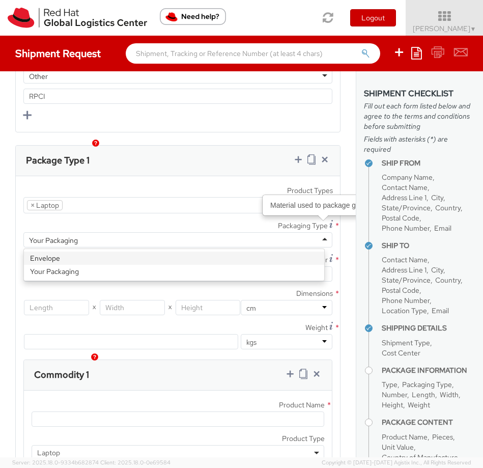
type input "1"
type input "24.13"
type input "31.75"
type input "0.64"
type input "0.5"
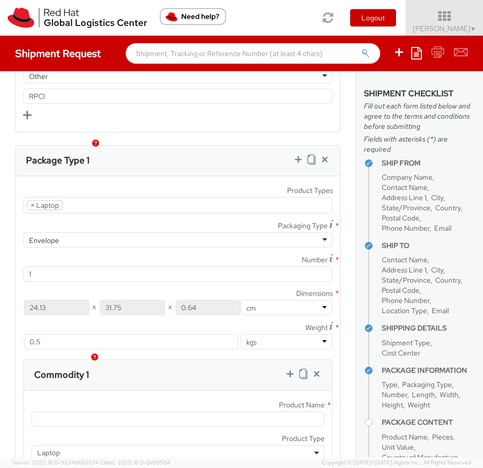
click at [73, 232] on div "Envelope" at bounding box center [177, 239] width 309 height 15
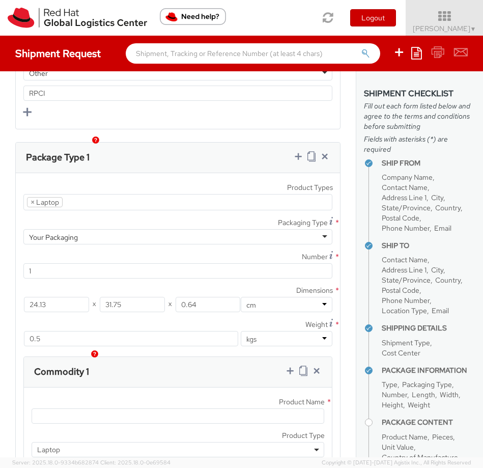
scroll to position [1239, 0]
click at [55, 296] on input "24.13" at bounding box center [56, 303] width 65 height 15
drag, startPoint x: 55, startPoint y: 285, endPoint x: -75, endPoint y: 269, distance: 130.8
click at [0, 269] on html "annexa Batch Shipping Guide Created with Sketch. calendar Created with Sketch." at bounding box center [241, 234] width 483 height 468
type input "46"
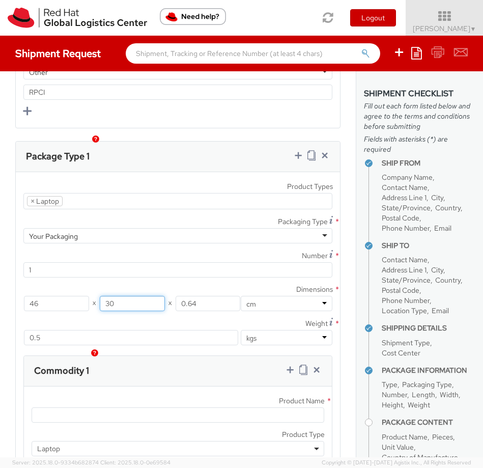
type input "30"
type input "13"
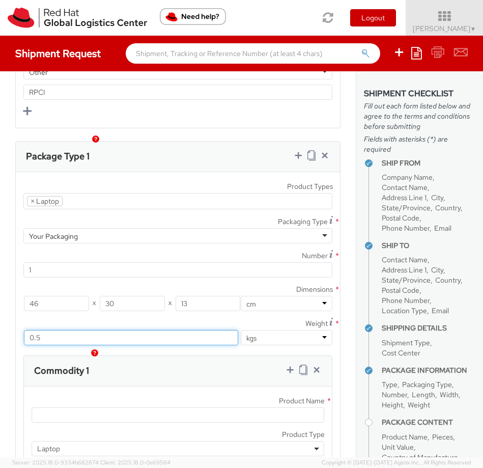
drag, startPoint x: 86, startPoint y: 317, endPoint x: -95, endPoint y: 312, distance: 180.7
click at [0, 312] on html "annexa Batch Shipping Guide Created with Sketch. calendar Created with Sketch." at bounding box center [241, 234] width 483 height 468
type input "4"
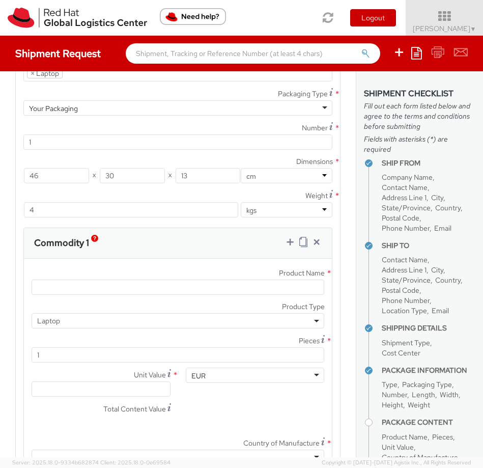
scroll to position [1369, 0]
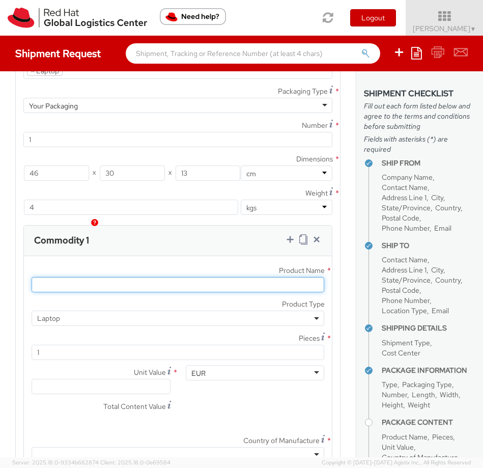
click at [103, 277] on input "Product Name *" at bounding box center [178, 284] width 293 height 15
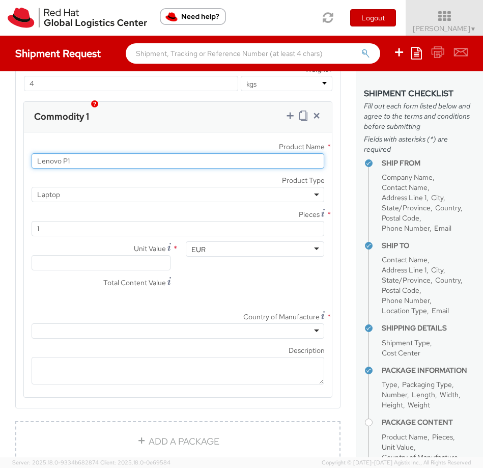
scroll to position [1494, 0]
type input "Lenovo P1"
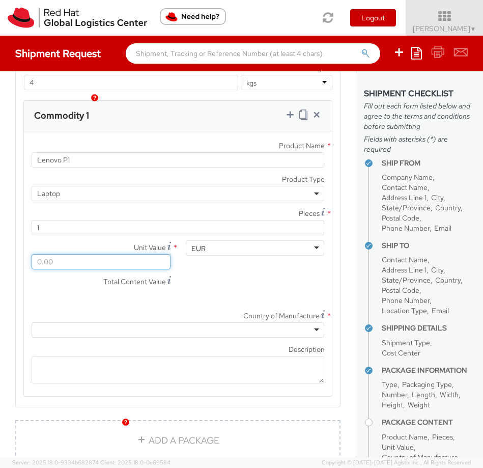
click at [76, 254] on input "Unit Value *" at bounding box center [101, 261] width 139 height 15
type input "5.00"
type input "50.00"
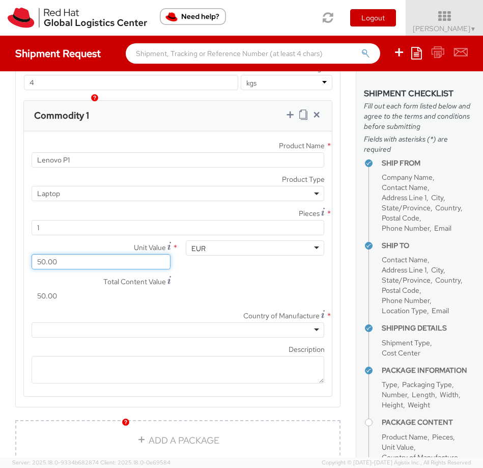
type input "500.00"
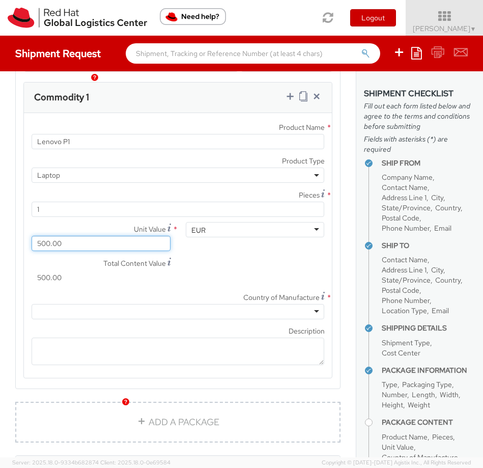
scroll to position [1514, 0]
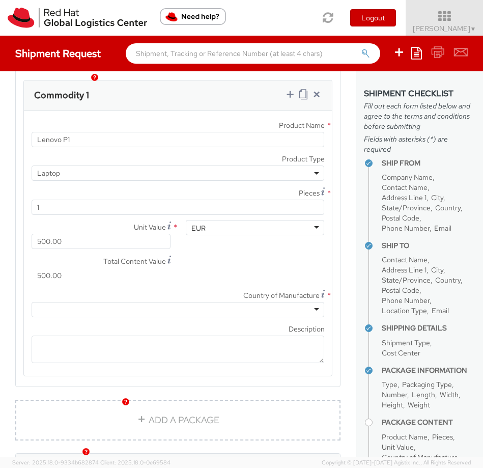
click at [137, 302] on div at bounding box center [178, 309] width 293 height 15
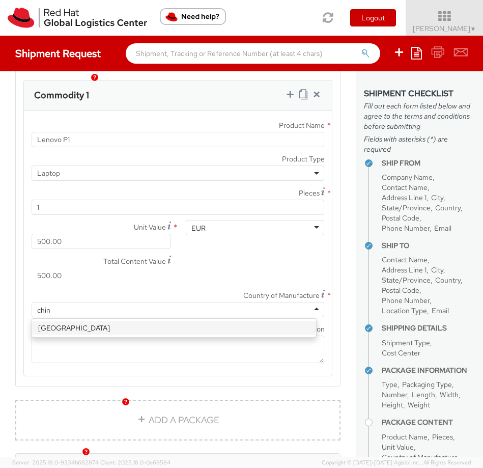
type input "china"
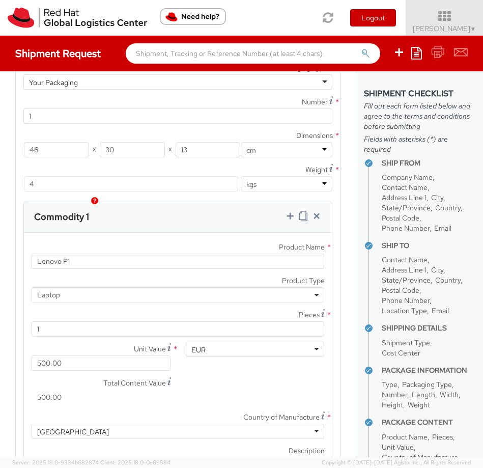
scroll to position [1391, 0]
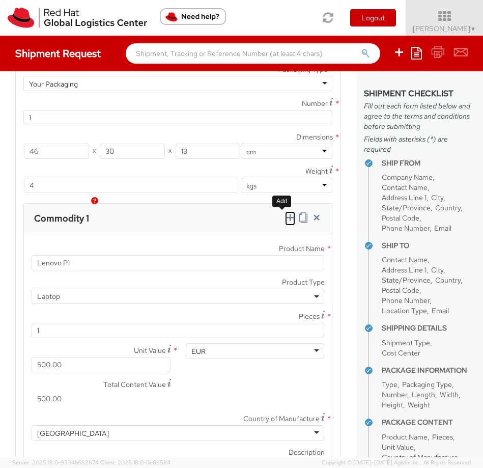
click at [285, 212] on icon at bounding box center [290, 217] width 10 height 10
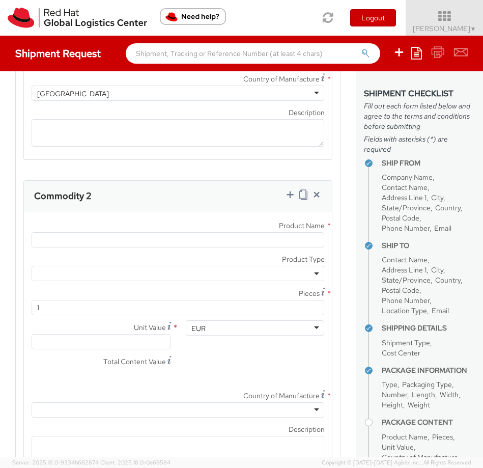
scroll to position [1731, 0]
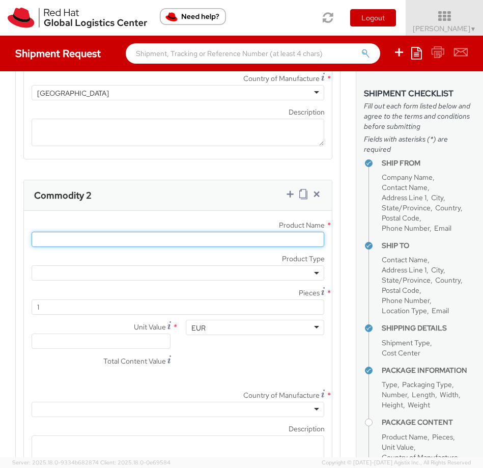
click at [157, 232] on input "Product Name *" at bounding box center [178, 239] width 293 height 15
click at [104, 232] on input "Product Name *" at bounding box center [178, 239] width 293 height 15
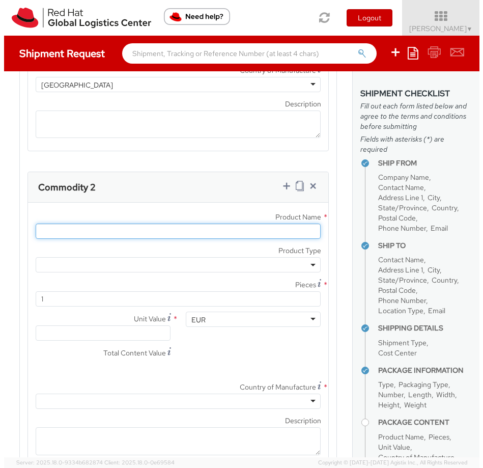
scroll to position [1738, 0]
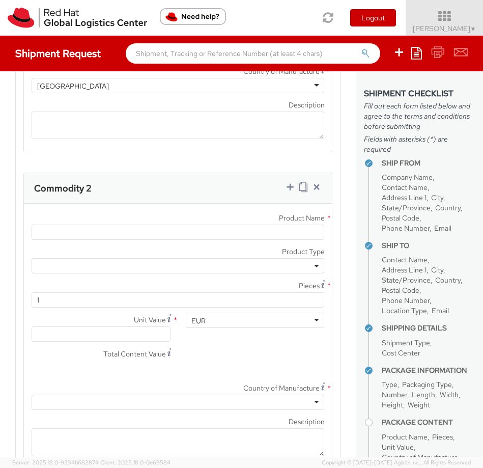
click at [139, 258] on span at bounding box center [178, 265] width 293 height 15
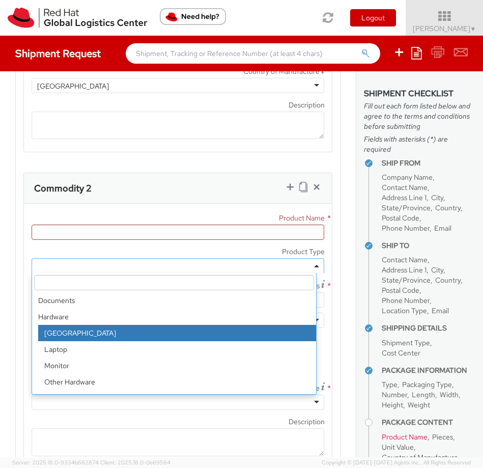
select select "DOC_STATION"
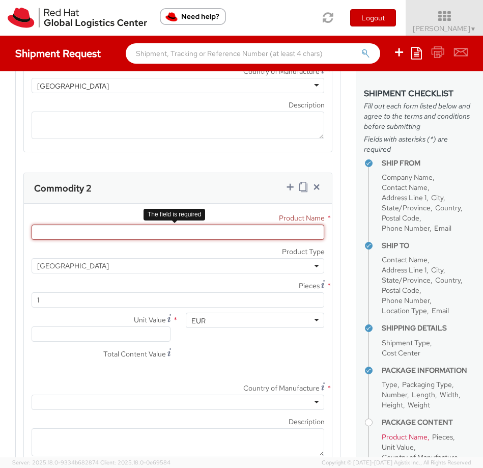
click at [103, 224] on input "Product Name *" at bounding box center [178, 231] width 293 height 15
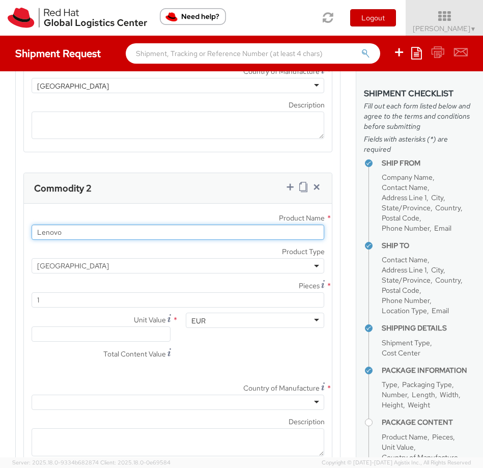
type input "Lenovo"
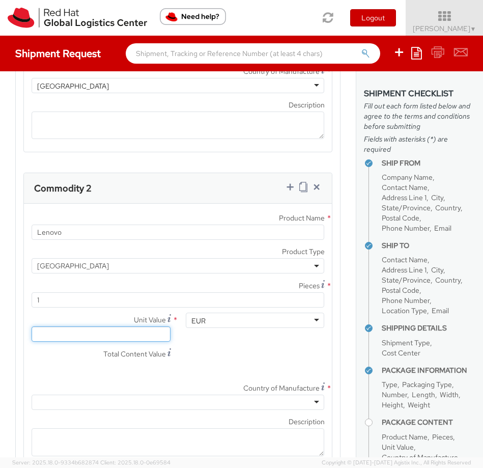
click at [102, 326] on input "Unit Value *" at bounding box center [101, 333] width 139 height 15
type input "1.00"
type input "10.00"
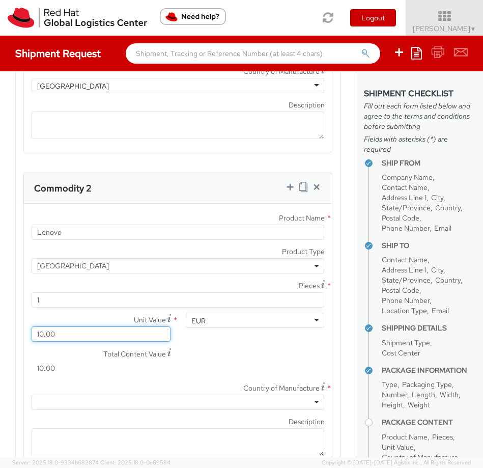
type input "100.00"
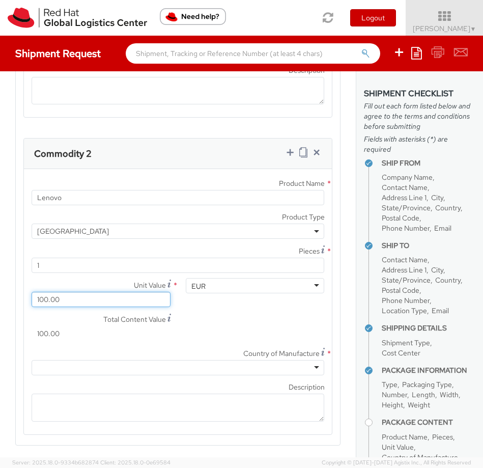
scroll to position [1775, 0]
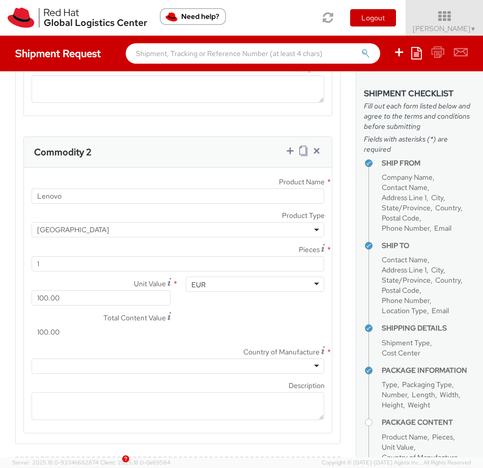
click at [130, 358] on div at bounding box center [178, 365] width 293 height 15
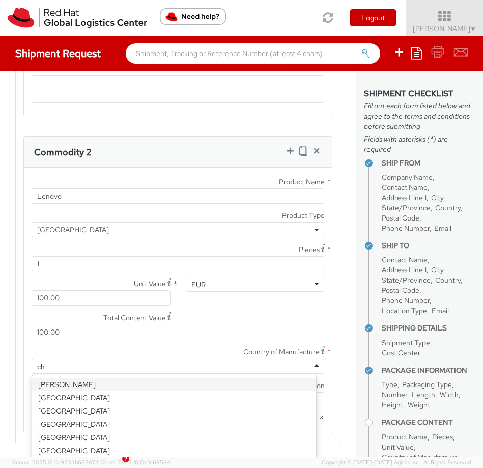
type input "chi"
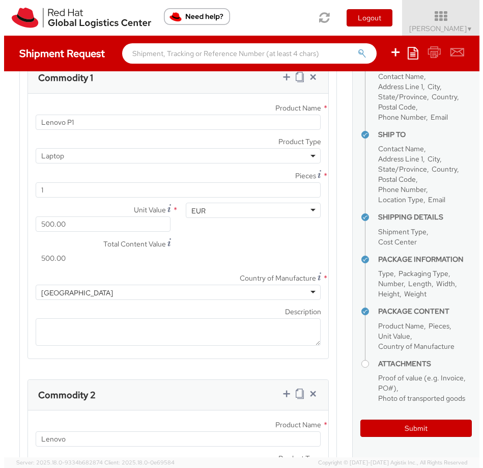
scroll to position [1183, 0]
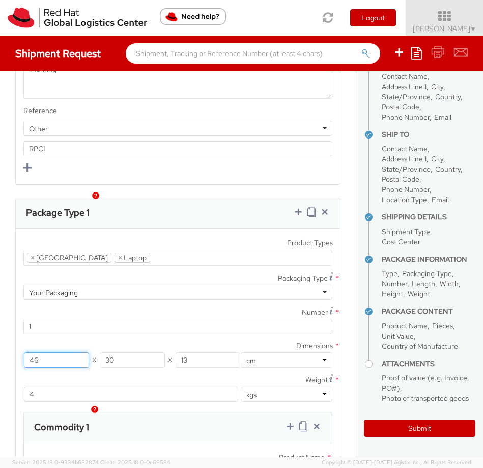
drag, startPoint x: 60, startPoint y: 341, endPoint x: -73, endPoint y: 326, distance: 133.2
click at [0, 326] on html "annexa Batch Shipping Guide Created with Sketch. calendar Created with Sketch." at bounding box center [241, 234] width 483 height 468
type input "50"
drag, startPoint x: 191, startPoint y: 347, endPoint x: 92, endPoint y: 329, distance: 100.4
click at [91, 339] on div "Dimensions * 50 X 30 X 13 in cm" at bounding box center [178, 353] width 324 height 28
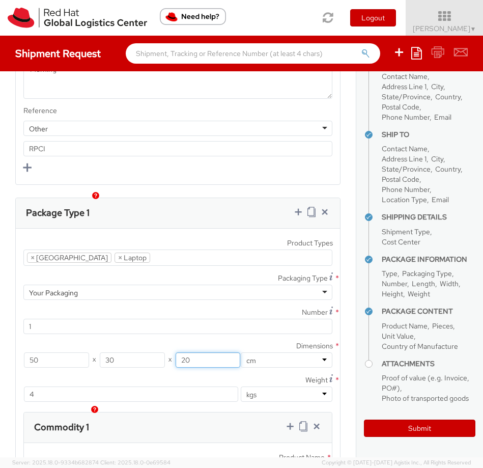
type input "20"
drag, startPoint x: 77, startPoint y: 336, endPoint x: 27, endPoint y: 324, distance: 51.2
click at [27, 339] on div "Dimensions * 50 X 30 X 20 in cm" at bounding box center [178, 353] width 324 height 28
type input "20"
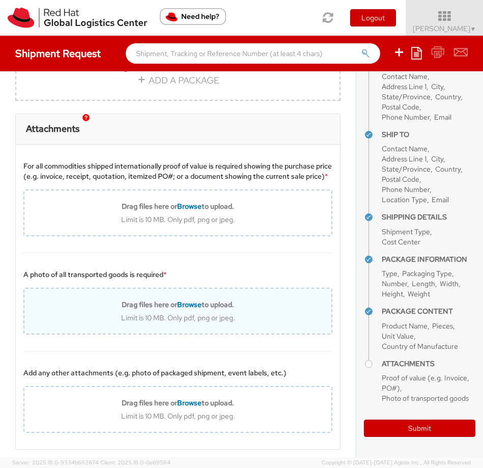
scroll to position [2210, 0]
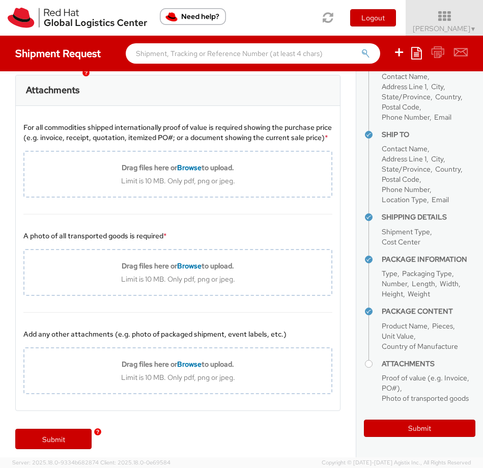
type input "30"
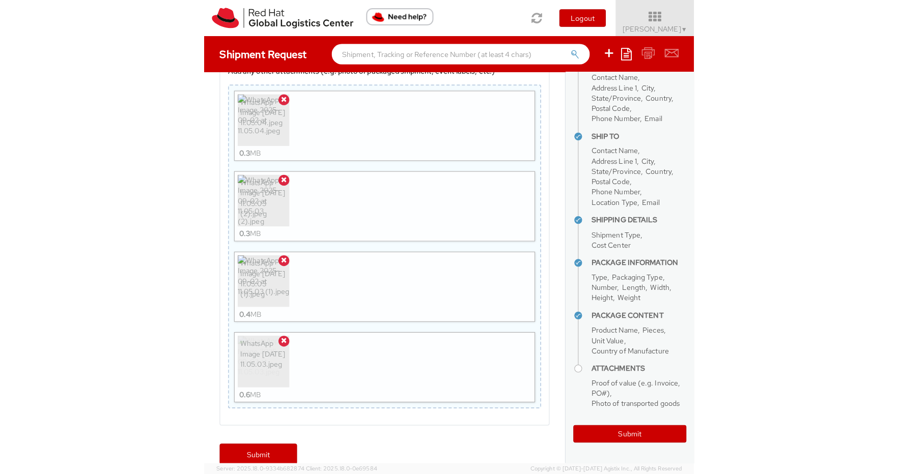
scroll to position [2596, 0]
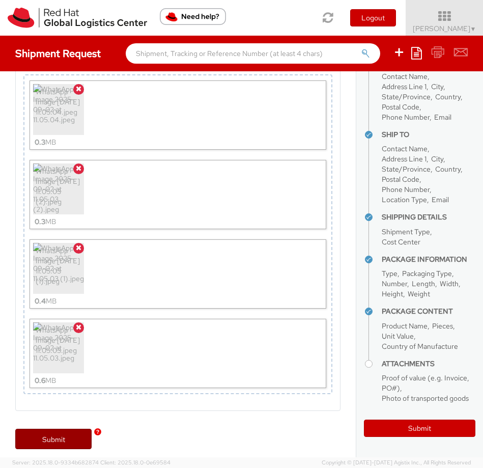
click at [58, 431] on link "Submit" at bounding box center [53, 438] width 76 height 20
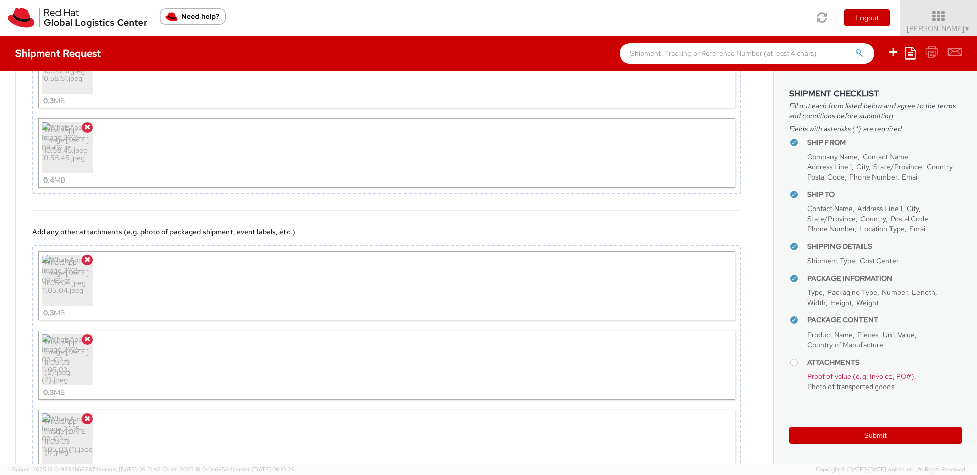
scroll to position [924, 0]
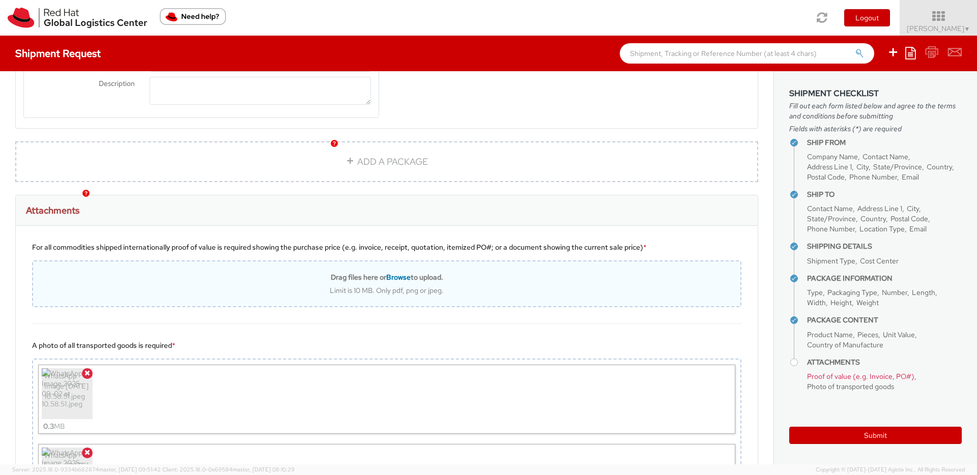
click at [386, 273] on span "Browse" at bounding box center [398, 277] width 24 height 9
type input "C:\fakepath\WhatsApp Image [DATE] 10.58.45.jpeg"
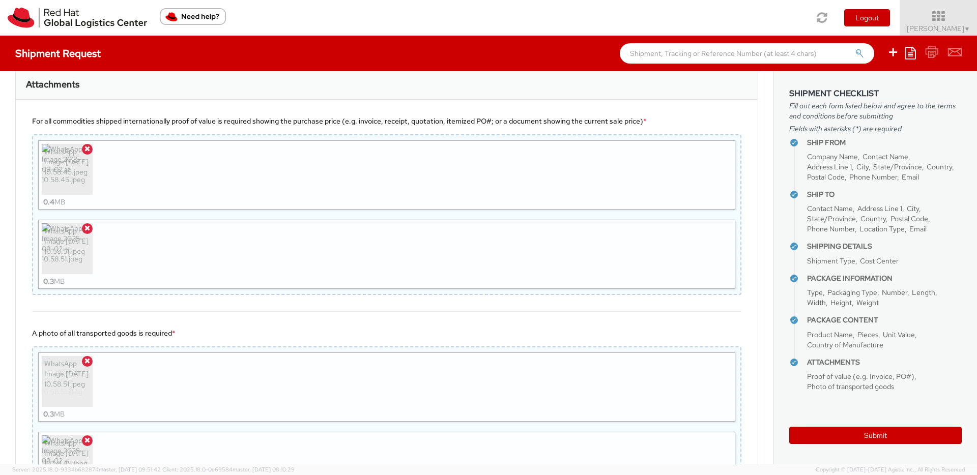
scroll to position [1050, 0]
click at [905, 436] on button "Submit" at bounding box center [875, 435] width 173 height 17
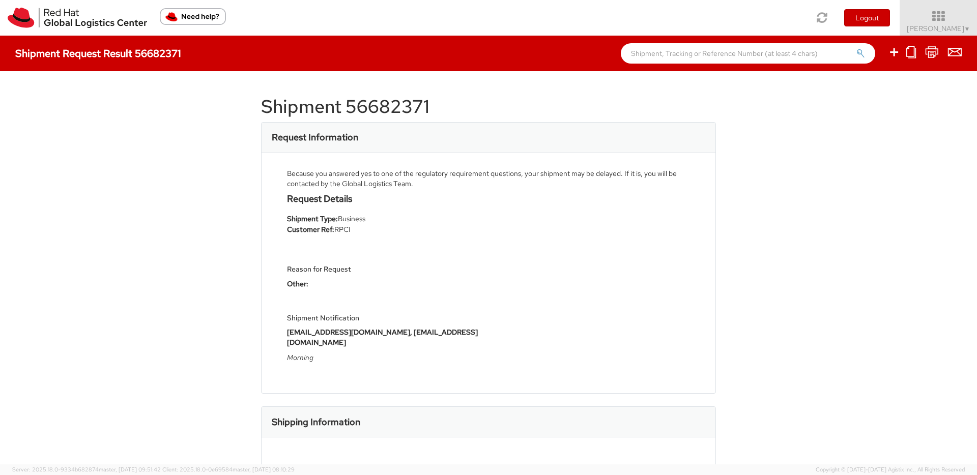
click at [391, 110] on h1 "Shipment 56682371" at bounding box center [488, 107] width 455 height 20
copy h1 "56682371"
click at [927, 28] on span "[PERSON_NAME] ▼" at bounding box center [939, 28] width 64 height 9
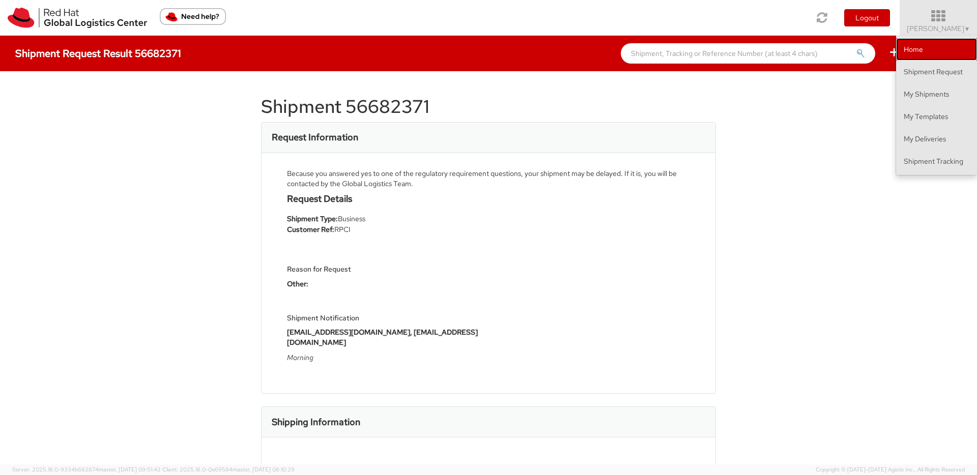
click at [920, 49] on link "Home" at bounding box center [936, 49] width 81 height 22
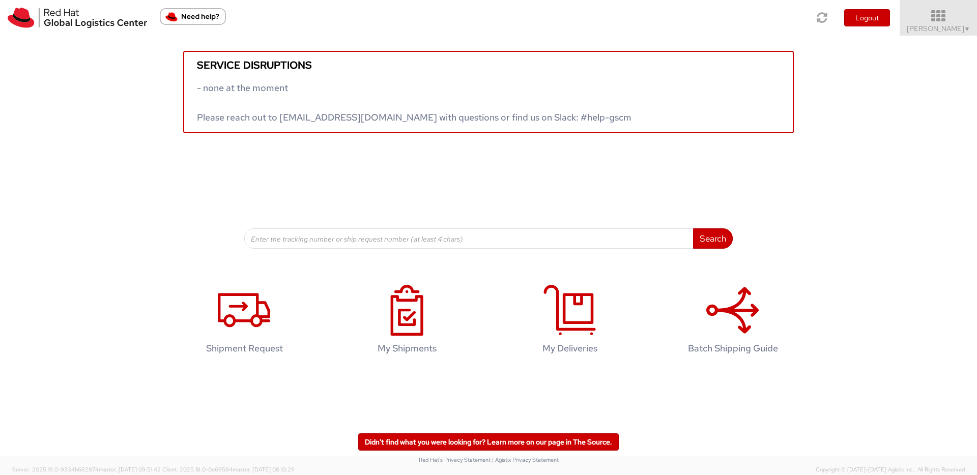
click at [922, 27] on span "[PERSON_NAME] ▼" at bounding box center [939, 28] width 64 height 9
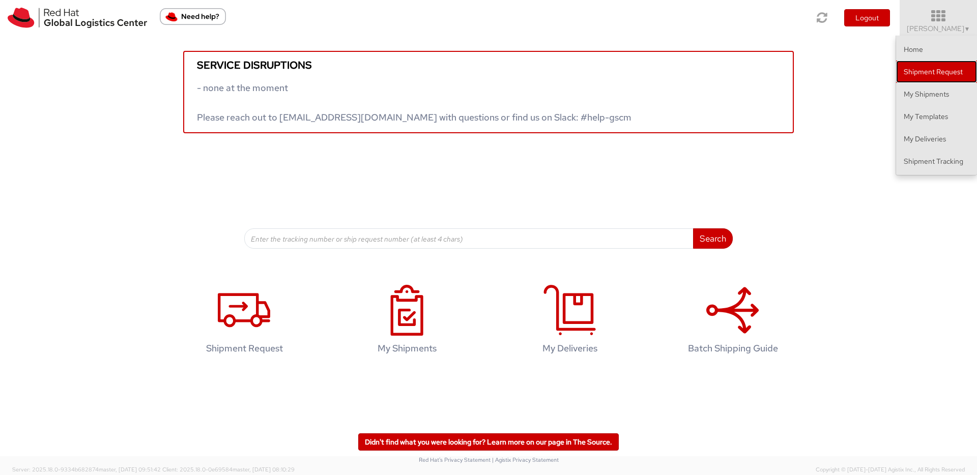
click at [921, 65] on link "Shipment Request" at bounding box center [936, 72] width 81 height 22
select select
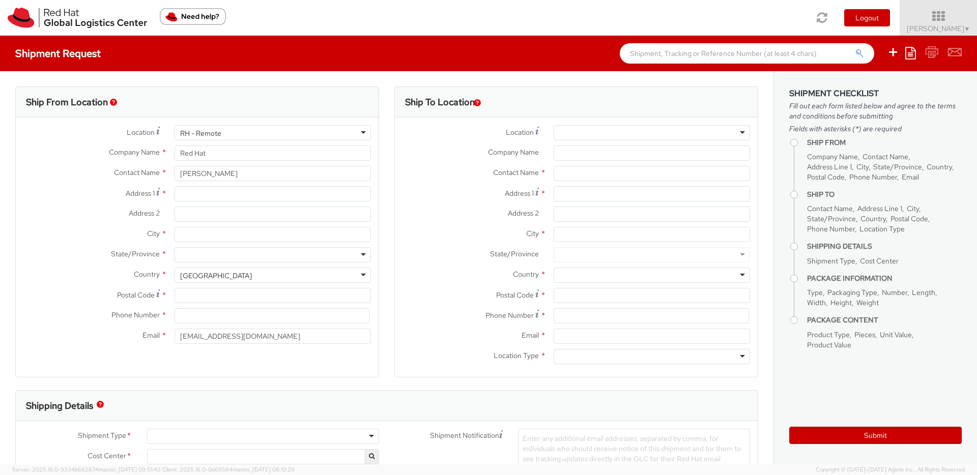
select select "421"
click at [933, 31] on span "[PERSON_NAME] ▼" at bounding box center [939, 28] width 64 height 9
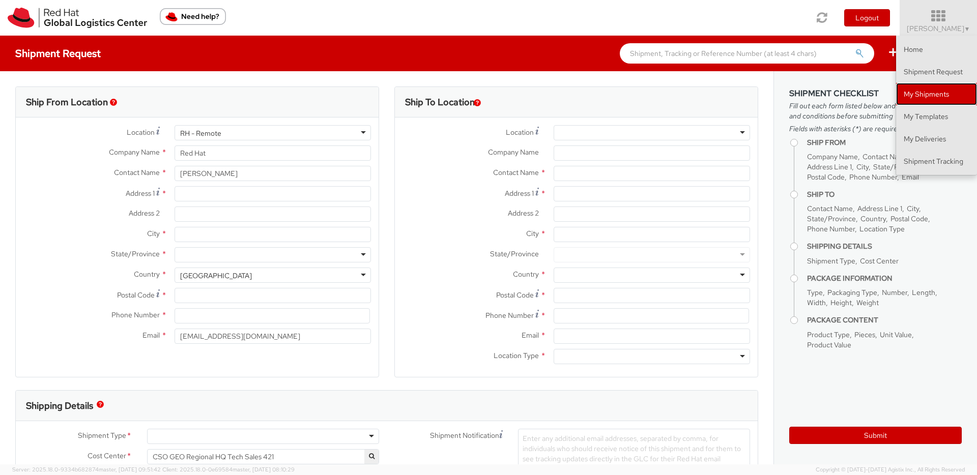
click at [930, 90] on link "My Shipments" at bounding box center [936, 94] width 81 height 22
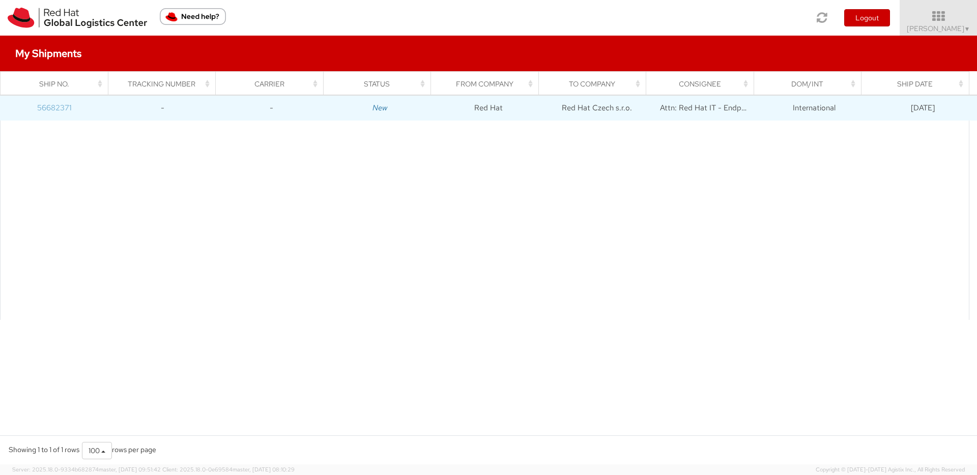
click at [55, 108] on link "56682371" at bounding box center [54, 108] width 35 height 10
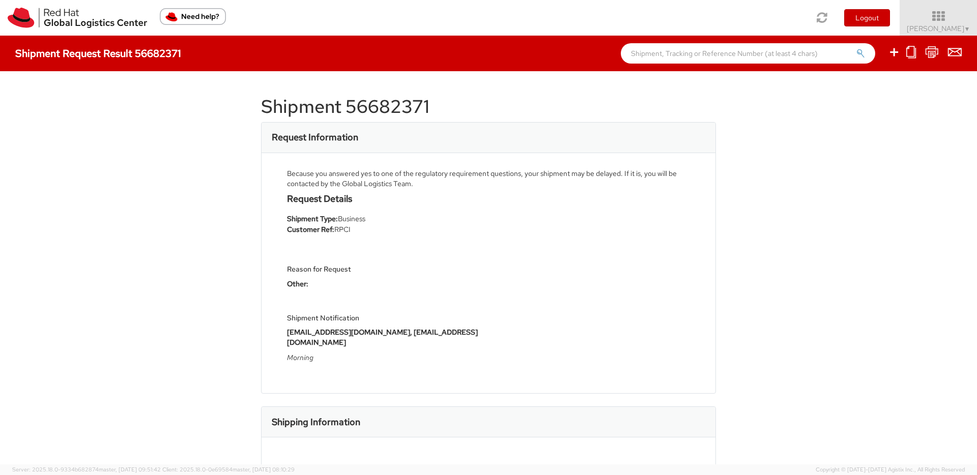
click at [403, 109] on h1 "Shipment 56682371" at bounding box center [488, 107] width 455 height 20
copy h1 "56682371"
click at [721, 218] on div "Shipment 56682371 Request Information Because you answered yes to one of the re…" at bounding box center [488, 267] width 977 height 393
